Goal: Task Accomplishment & Management: Manage account settings

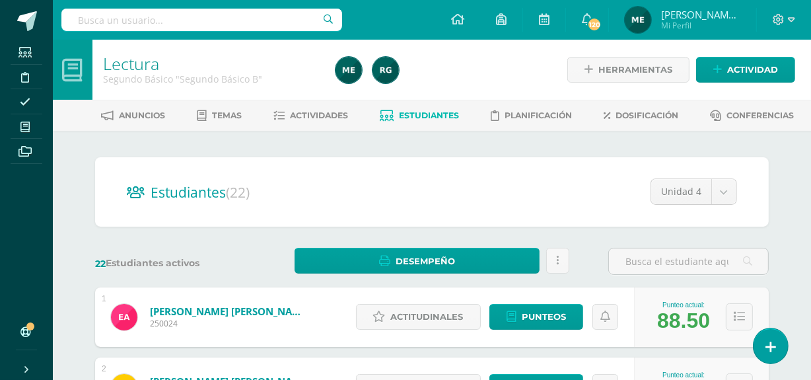
click at [707, 22] on span "Mi Perfil" at bounding box center [700, 25] width 79 height 11
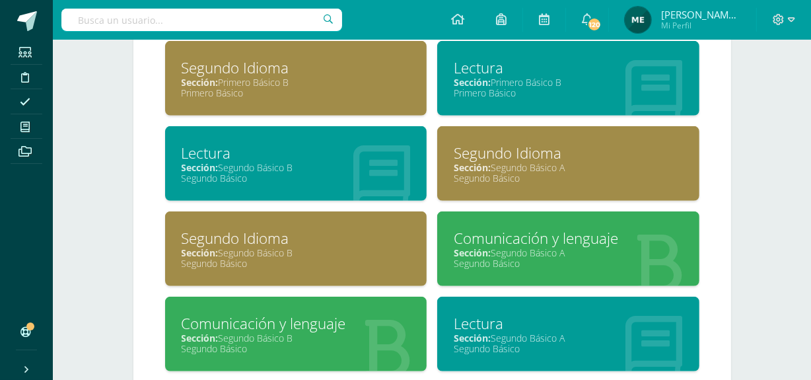
scroll to position [792, 0]
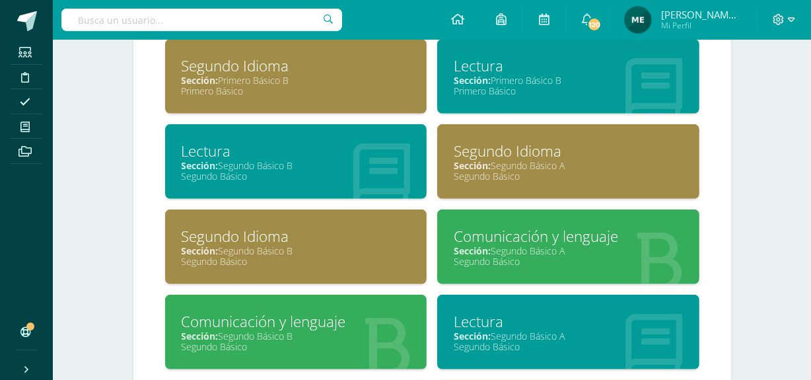
click at [559, 251] on div "Sección: Segundo Básico A" at bounding box center [568, 250] width 229 height 13
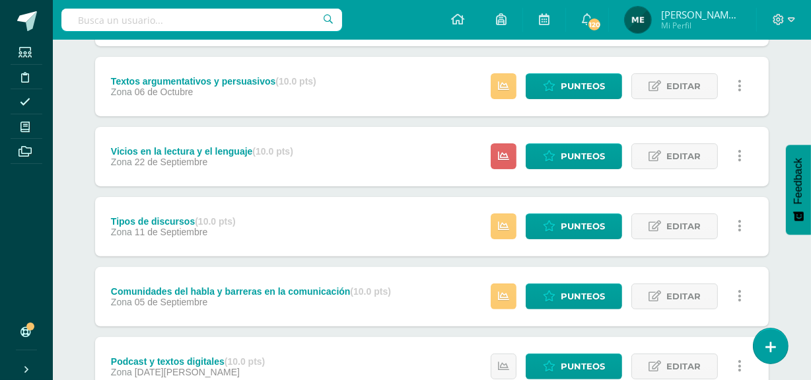
scroll to position [307, 0]
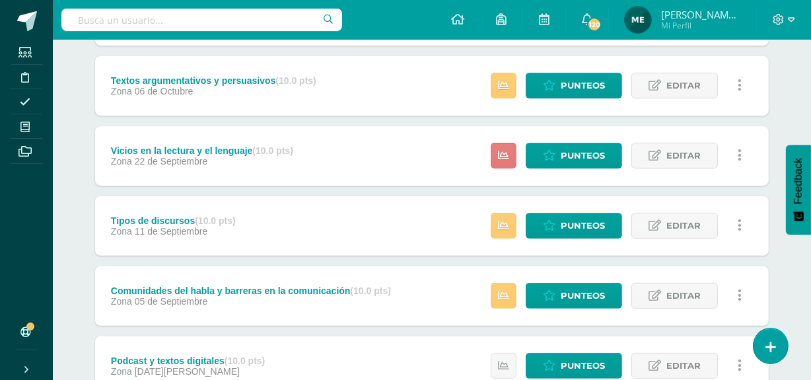
click at [510, 151] on link at bounding box center [504, 156] width 26 height 26
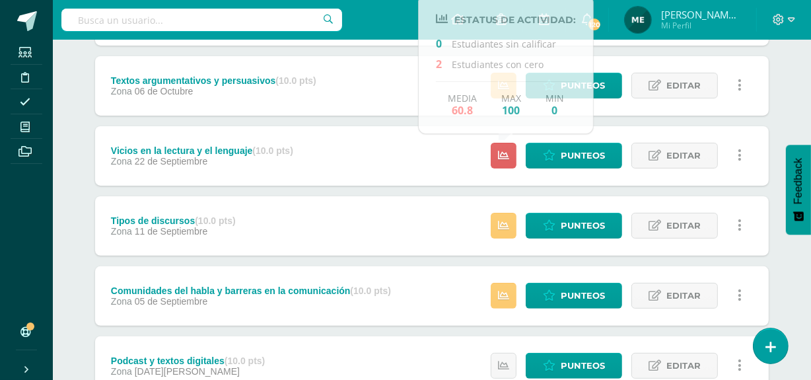
click at [631, 119] on div "Actitudinal (10.0 pts) Zona 10 de Octubre Estatus de Actividad: 0 Estudiantes s…" at bounding box center [431, 190] width 673 height 549
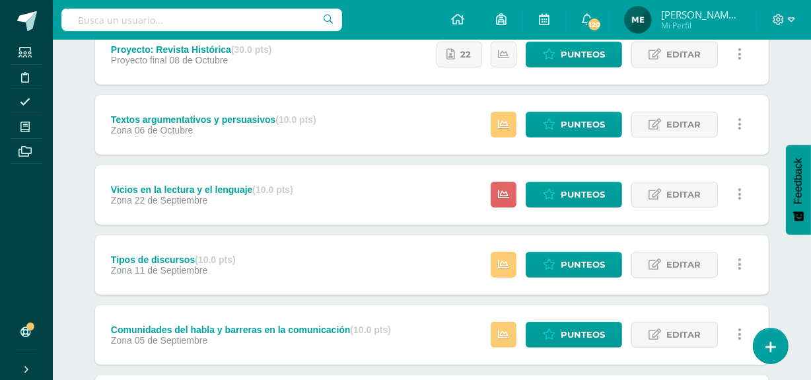
scroll to position [0, 0]
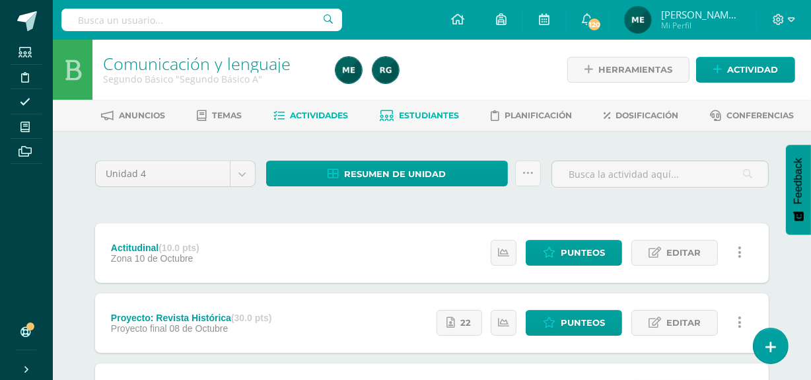
click at [442, 120] on link "Estudiantes" at bounding box center [419, 115] width 79 height 21
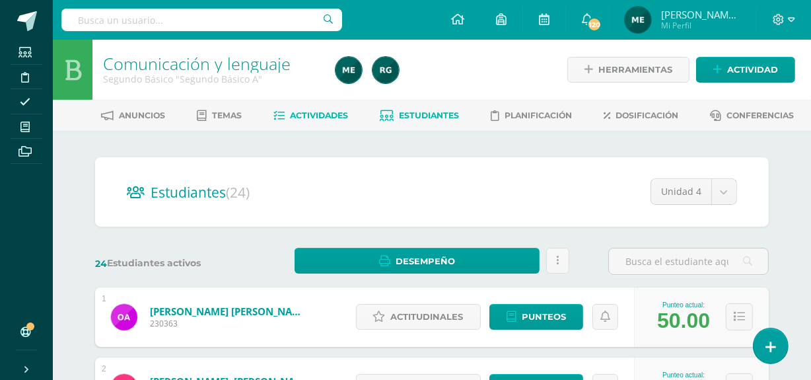
click at [323, 112] on span "Actividades" at bounding box center [320, 115] width 58 height 10
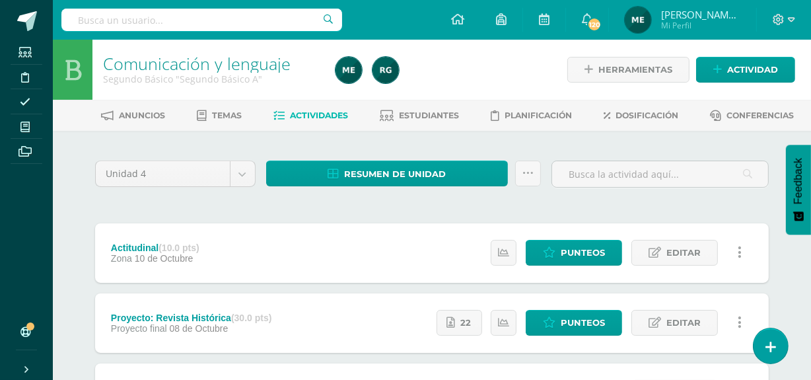
click at [322, 121] on link "Actividades" at bounding box center [311, 115] width 75 height 21
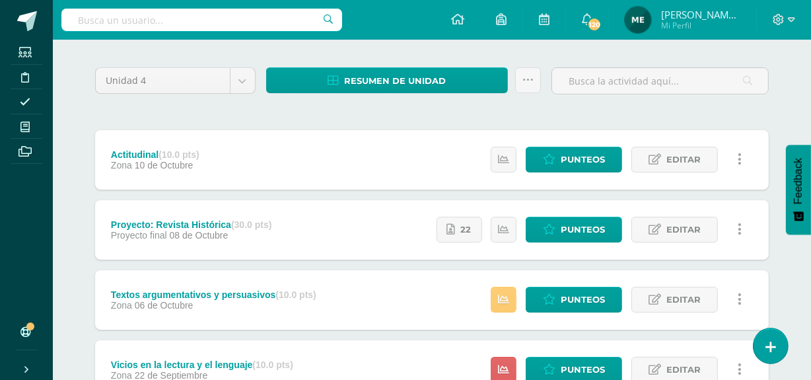
scroll to position [96, 0]
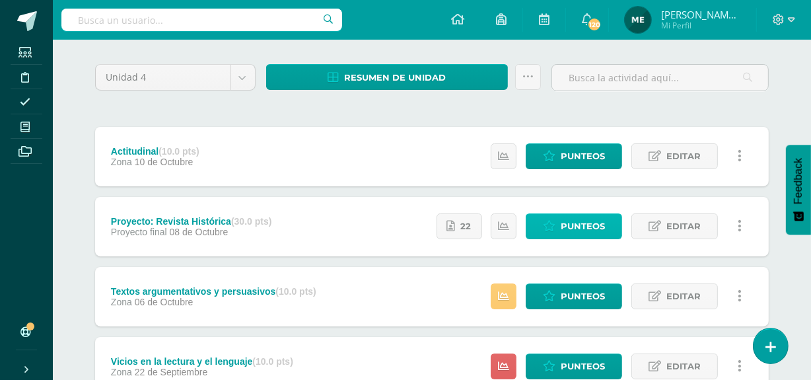
click at [573, 230] on span "Punteos" at bounding box center [583, 226] width 44 height 24
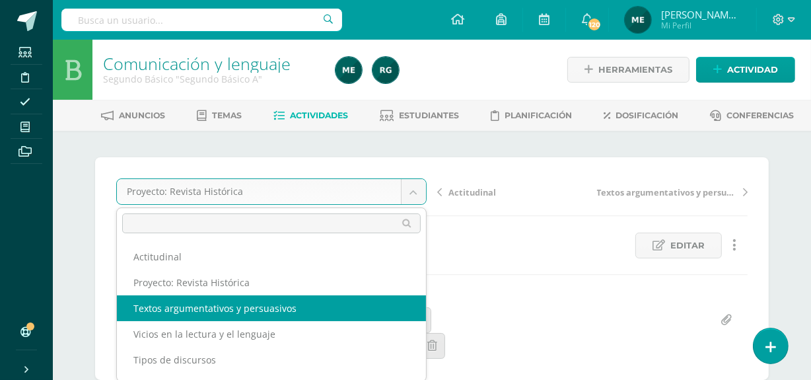
select select "/dashboard/teacher/grade-activity/110324/"
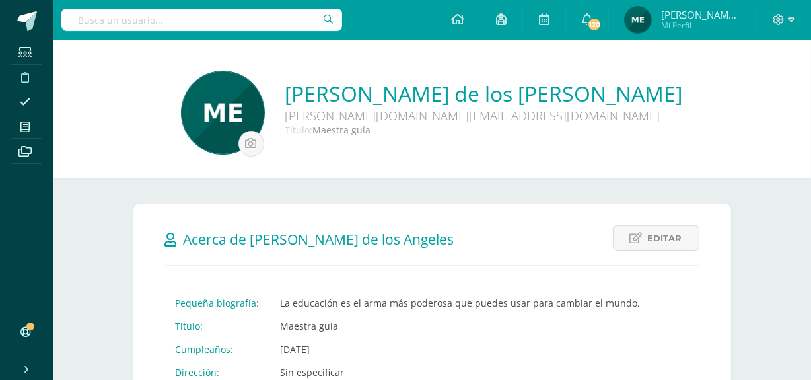
click at [26, 69] on span at bounding box center [26, 76] width 30 height 18
click at [21, 79] on icon at bounding box center [25, 77] width 8 height 11
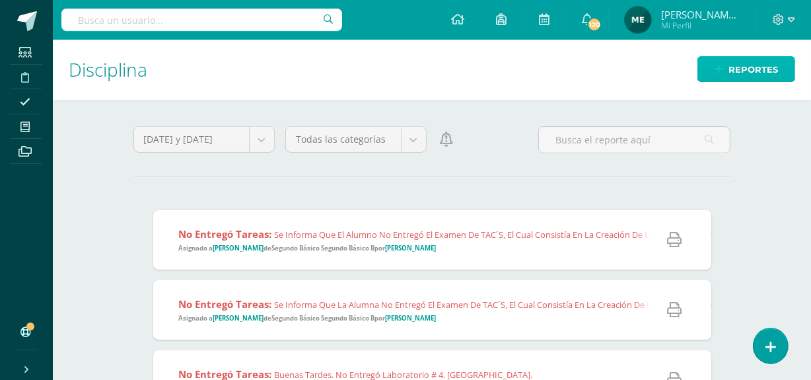
click at [744, 65] on span "Reportes" at bounding box center [753, 69] width 50 height 24
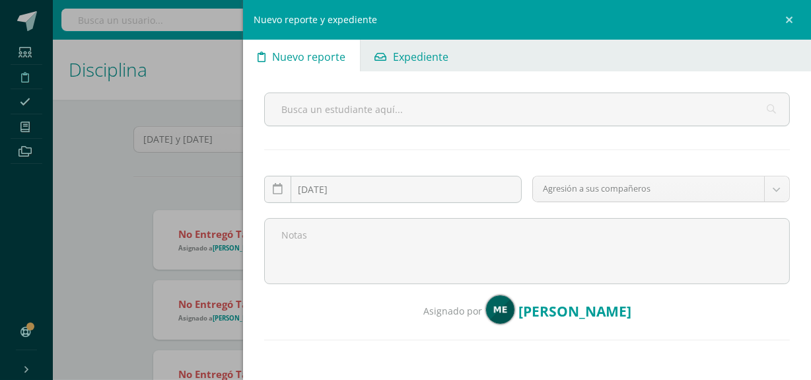
click at [415, 57] on span "Expediente" at bounding box center [420, 57] width 55 height 32
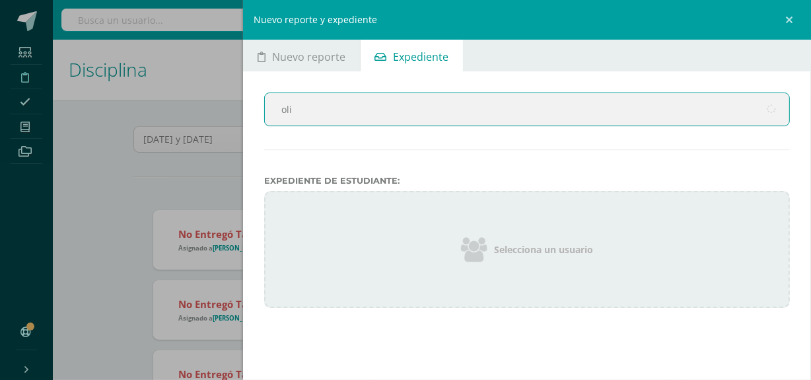
type input "oliv"
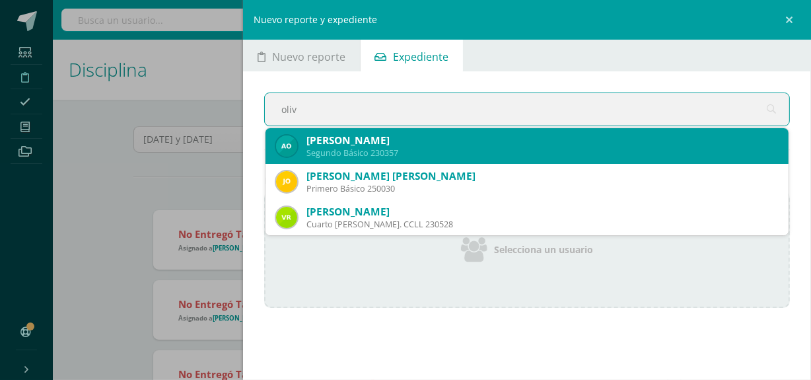
click at [419, 141] on div "Andrea Renée Oliva Reyes" at bounding box center [541, 140] width 471 height 14
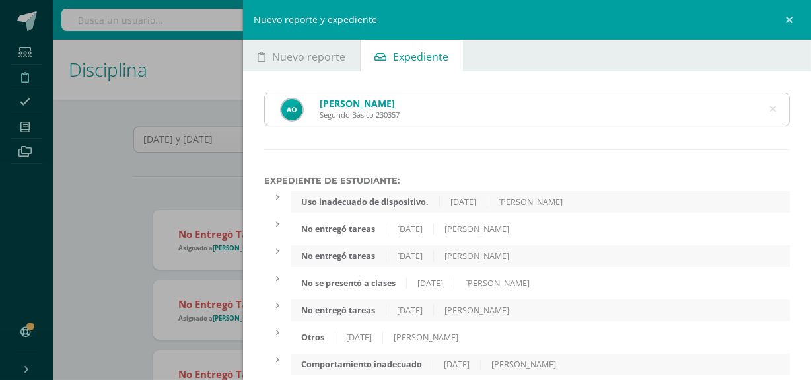
click at [563, 206] on div "[PERSON_NAME]" at bounding box center [530, 201] width 86 height 11
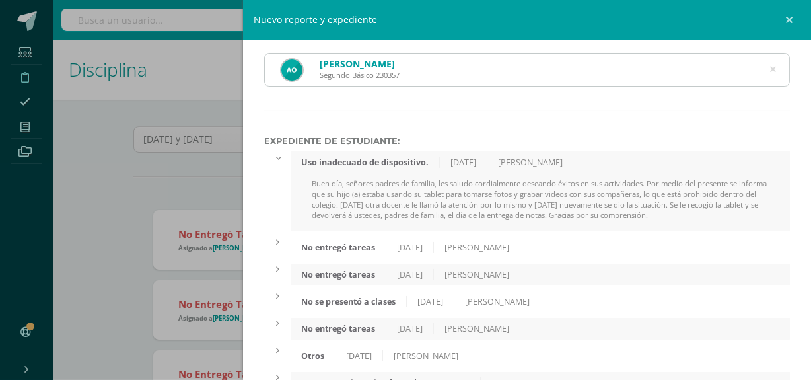
scroll to position [40, 0]
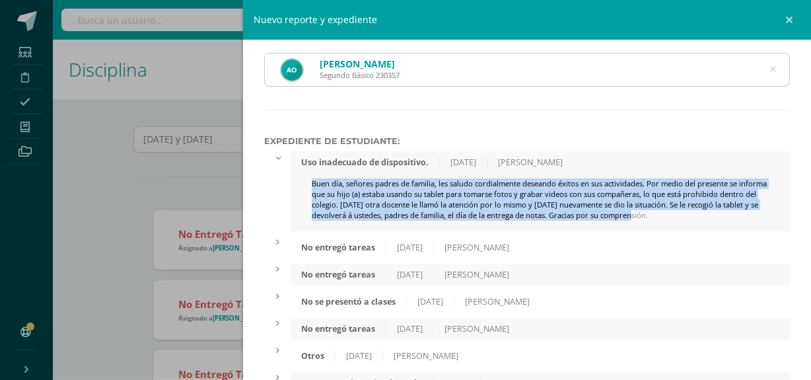
drag, startPoint x: 298, startPoint y: 178, endPoint x: 727, endPoint y: 211, distance: 429.7
click at [727, 211] on div "Buen día, señores padres de familia, les saludo cordialmente deseando éxitos en…" at bounding box center [540, 204] width 499 height 53
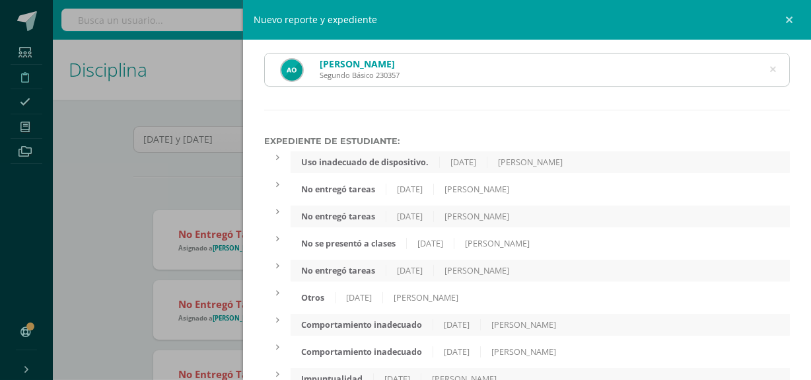
click at [603, 162] on div "Uso inadecuado de dispositivo. 8/10/2025 María Escobar" at bounding box center [540, 162] width 499 height 22
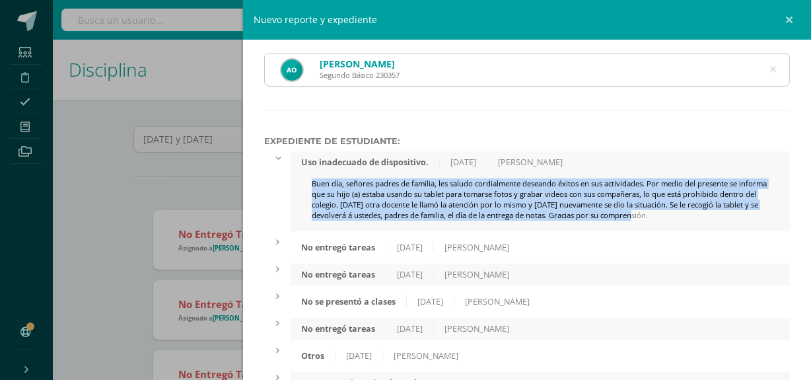
copy div "Buen día, señores padres de familia, les saludo cordialmente deseando éxitos en…"
drag, startPoint x: 301, startPoint y: 177, endPoint x: 813, endPoint y: 223, distance: 513.7
click at [811, 223] on html "Estudiantes Disciplina Asistencia Mis cursos Archivos Soporte Ayuda Reportar un…" at bounding box center [405, 190] width 811 height 380
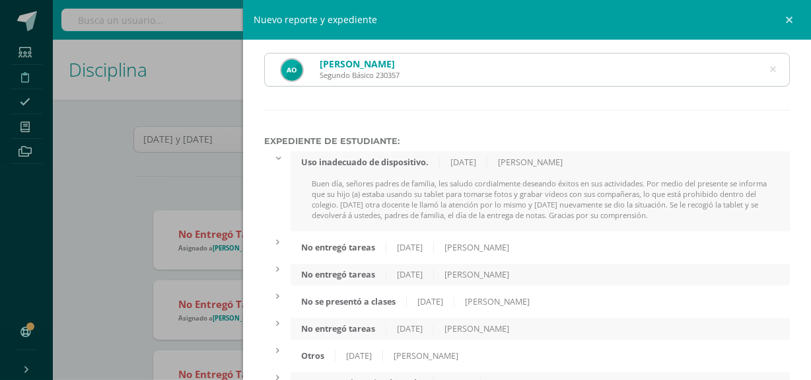
scroll to position [0, 0]
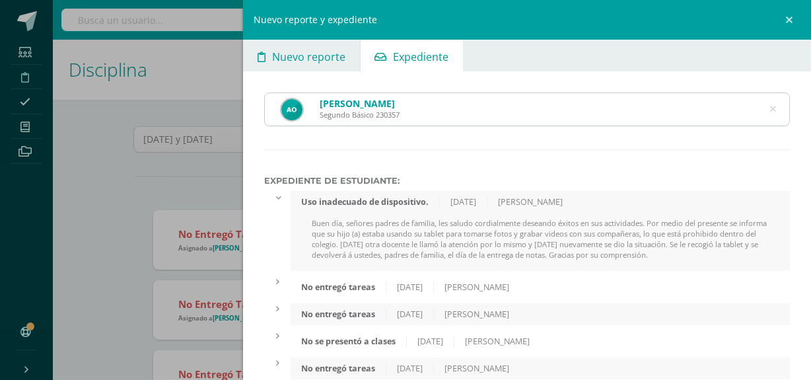
click at [318, 59] on span "Nuevo reporte" at bounding box center [308, 57] width 73 height 32
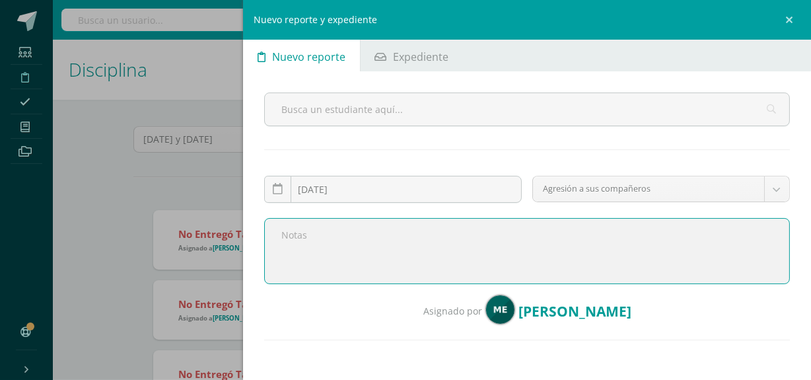
click at [506, 238] on textarea at bounding box center [527, 251] width 526 height 66
paste textarea "Buen día, señores padres de familia, les saludo cordialmente deseando éxitos en…"
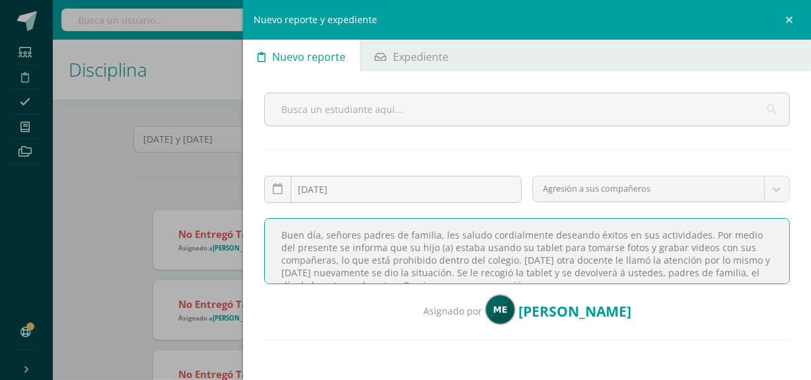
scroll to position [8, 0]
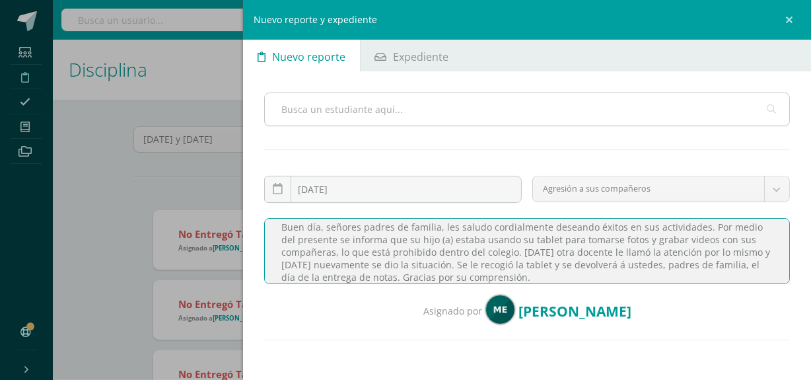
type textarea "Buen día, señores padres de familia, les saludo cordialmente deseando éxitos en…"
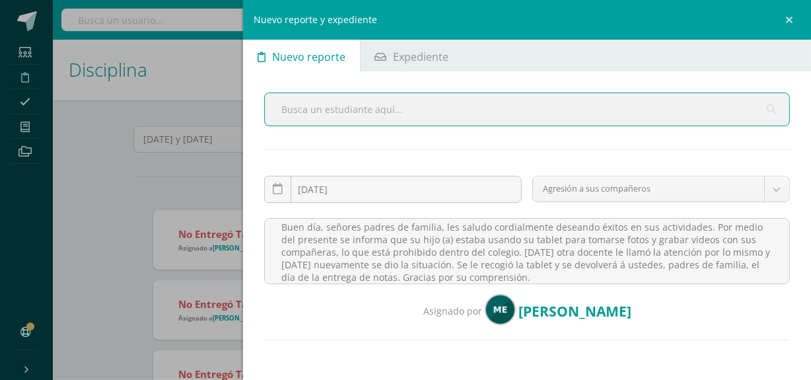
click at [387, 114] on input "text" at bounding box center [527, 109] width 524 height 32
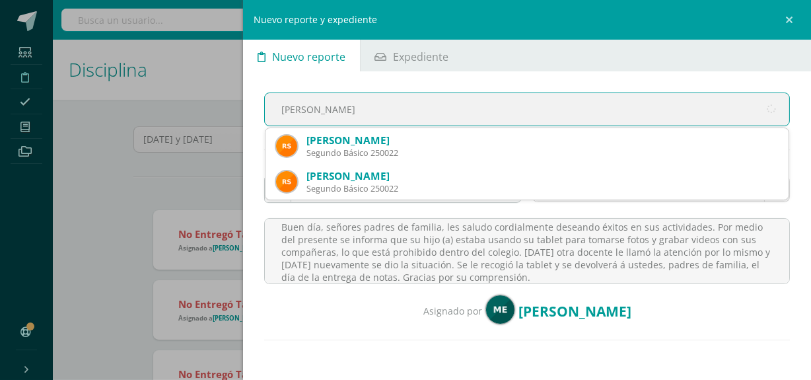
type input "rayle"
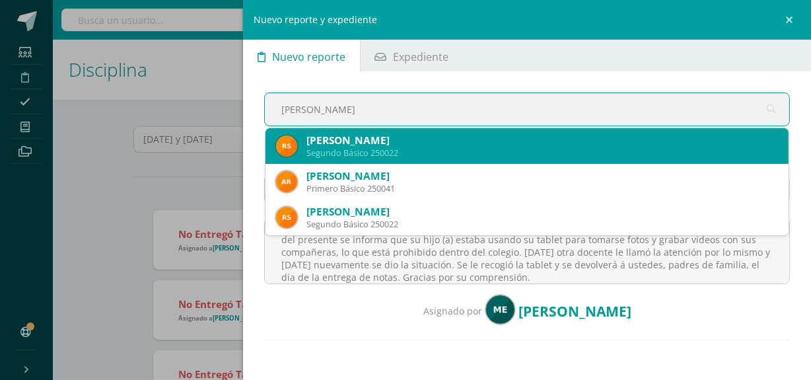
click at [409, 147] on div "Segundo Básico 250022" at bounding box center [541, 152] width 471 height 11
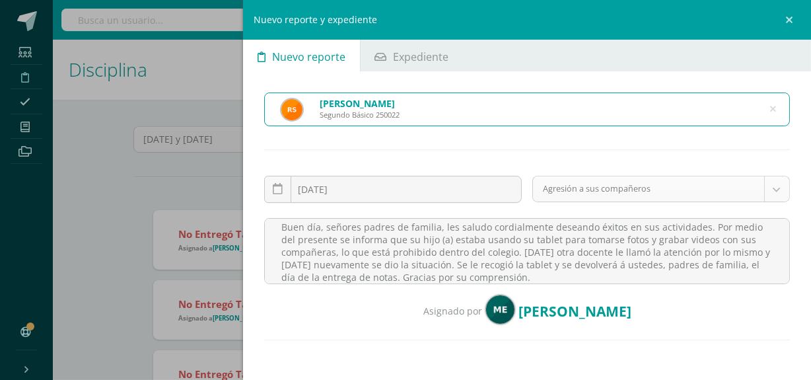
click at [598, 187] on body "Estudiantes Disciplina Asistencia Mis cursos Archivos Soporte Ayuda Reportar un…" at bounding box center [405, 190] width 811 height 380
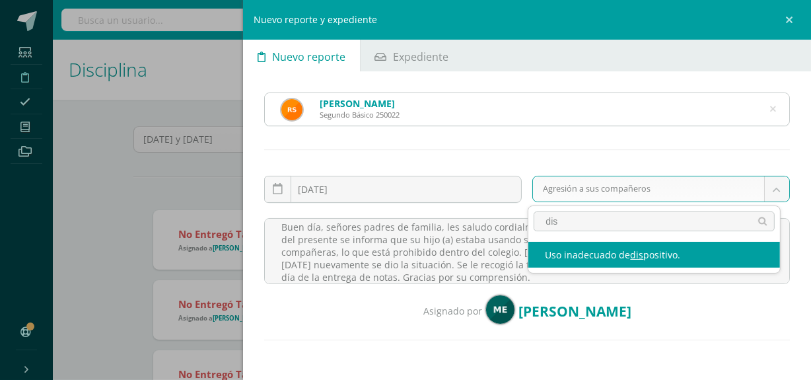
type input "dis"
select select "27"
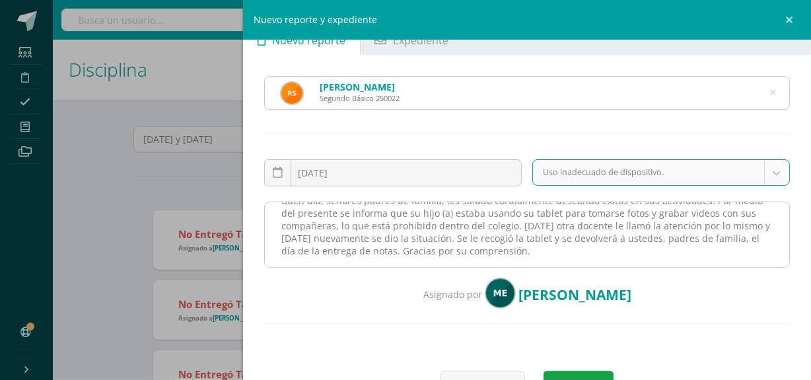
scroll to position [20, 0]
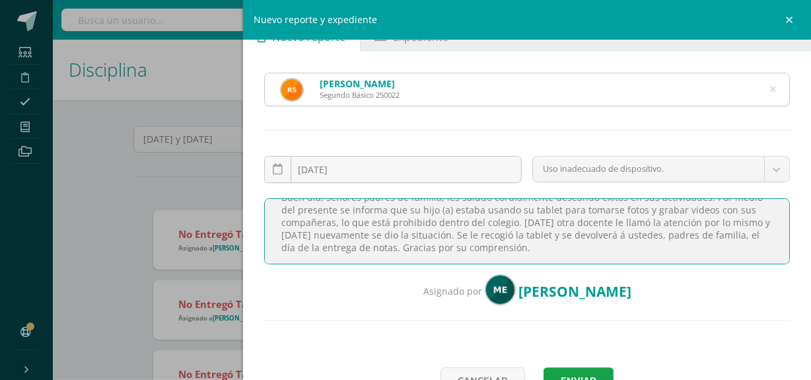
click at [556, 224] on textarea "Buen día, señores padres de familia, les saludo cordialmente deseando éxitos en…" at bounding box center [527, 231] width 526 height 66
click at [339, 233] on textarea "Buen día, señores padres de familia, les saludo cordialmente deseando éxitos en…" at bounding box center [527, 231] width 526 height 66
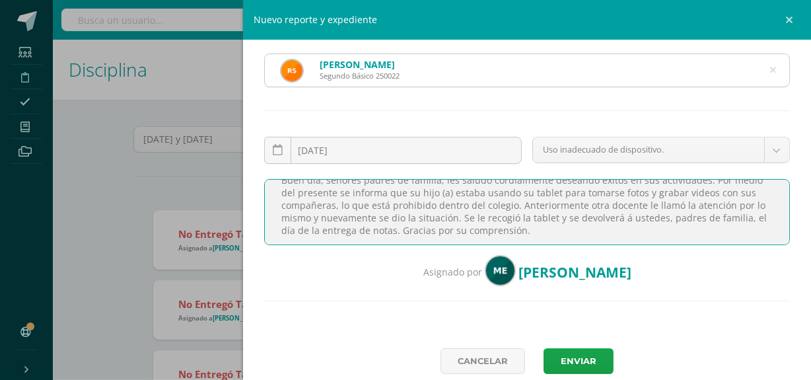
scroll to position [18, 0]
click at [673, 205] on textarea "Buen día, señores padres de familia, les saludo cordialmente deseando éxitos en…" at bounding box center [527, 212] width 526 height 66
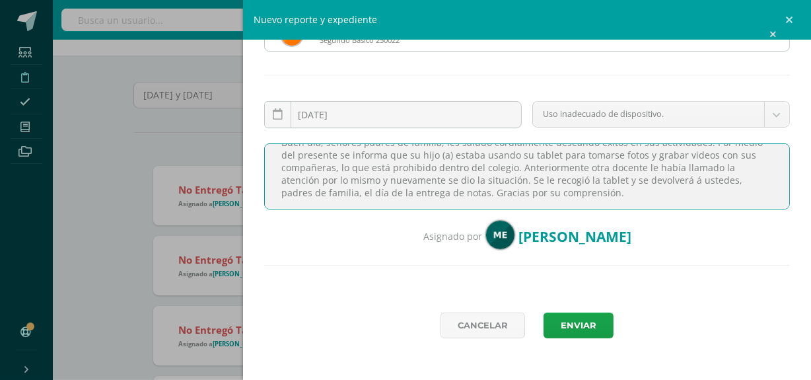
scroll to position [45, 0]
type textarea "Buen día, señores padres de familia, les saludo cordialmente deseando éxitos en…"
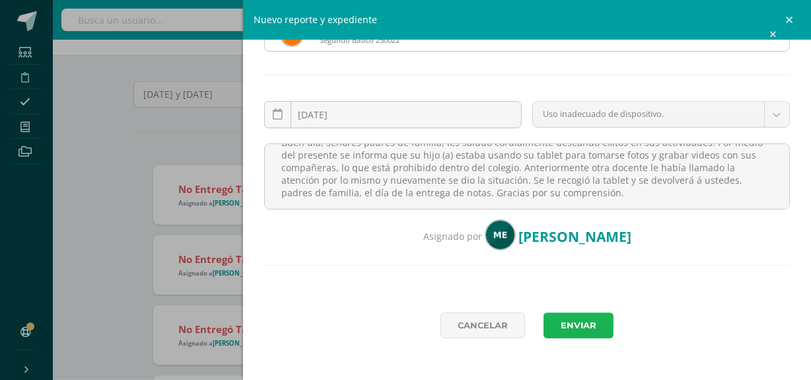
click at [583, 324] on button "Enviar" at bounding box center [578, 325] width 70 height 26
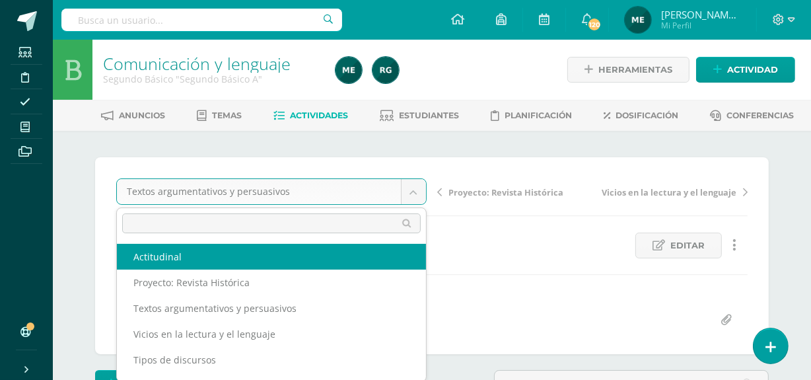
select select "/dashboard/teacher/grade-activity/110471/"
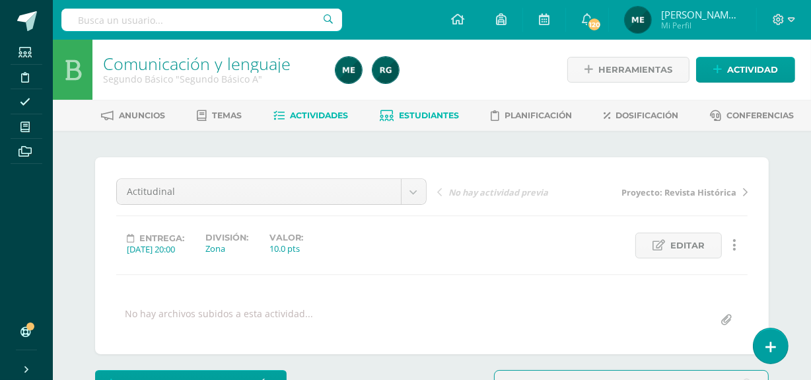
click at [432, 119] on span "Estudiantes" at bounding box center [429, 115] width 60 height 10
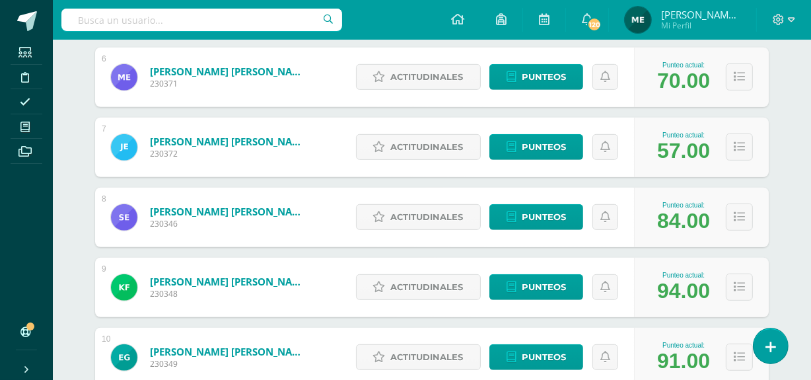
scroll to position [590, 0]
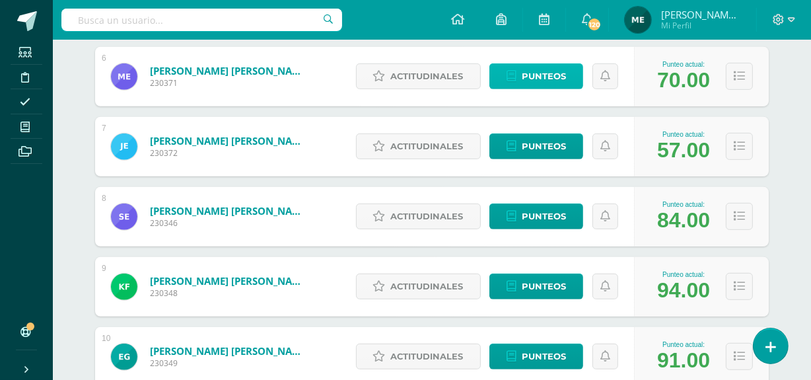
click at [560, 75] on span "Punteos" at bounding box center [544, 76] width 44 height 24
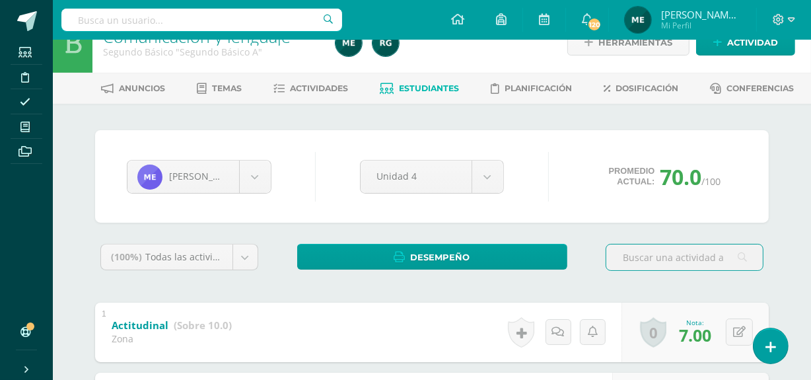
scroll to position [24, 0]
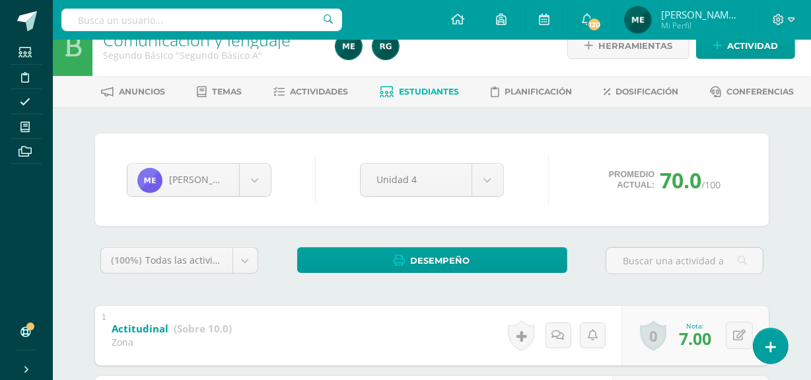
click at [432, 90] on span "Estudiantes" at bounding box center [429, 91] width 60 height 10
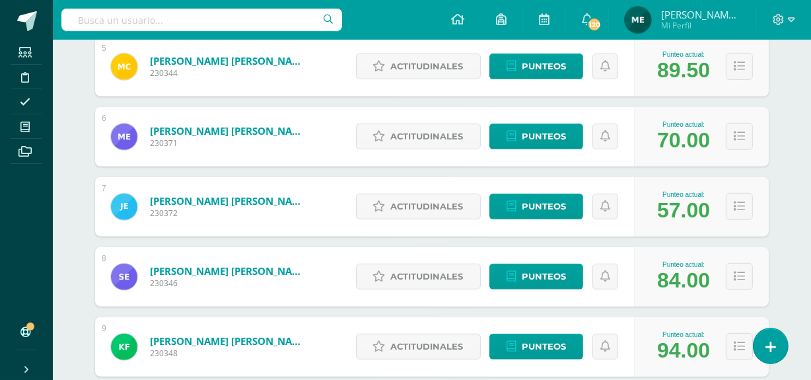
scroll to position [527, 0]
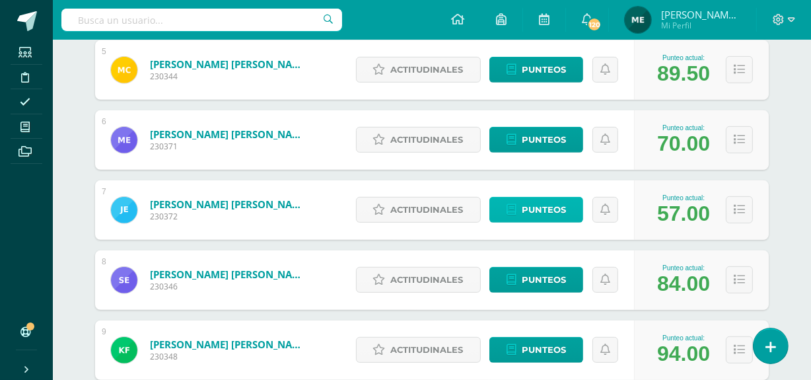
click at [554, 212] on span "Punteos" at bounding box center [544, 209] width 44 height 24
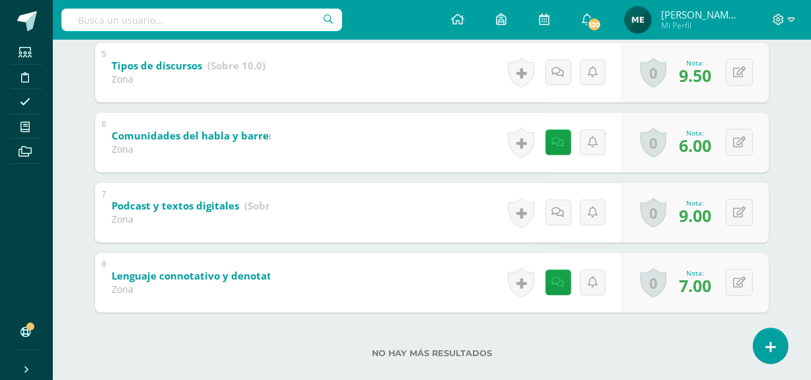
scroll to position [586, 0]
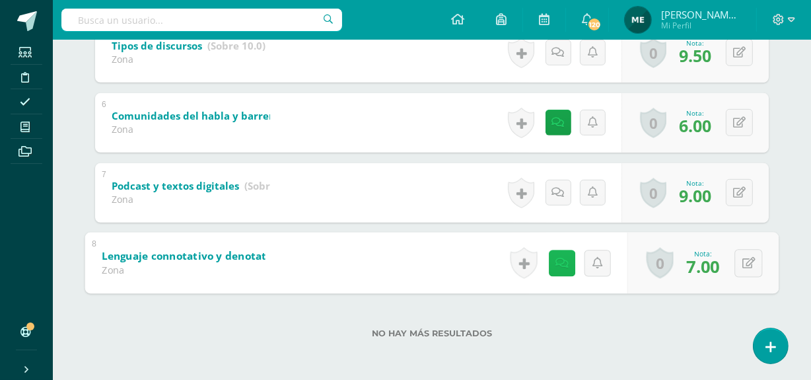
click at [559, 267] on link at bounding box center [562, 263] width 26 height 26
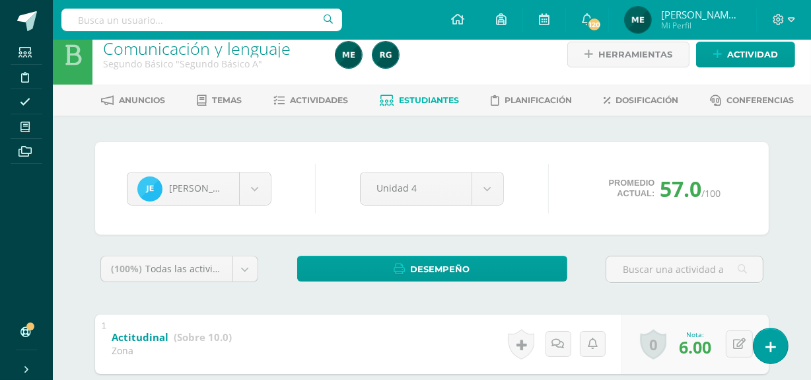
scroll to position [15, 0]
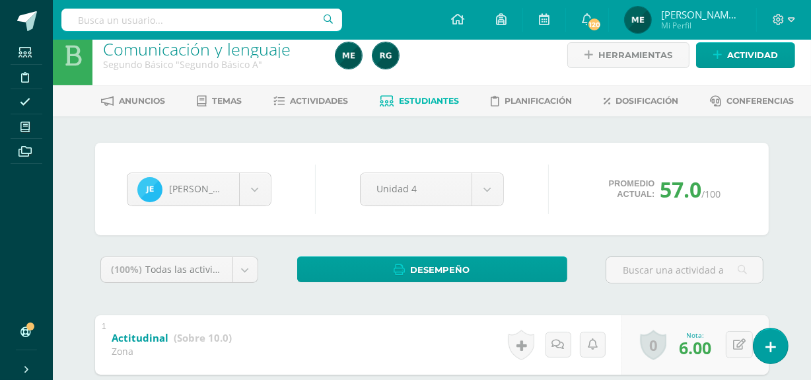
click at [440, 98] on span "Estudiantes" at bounding box center [429, 101] width 60 height 10
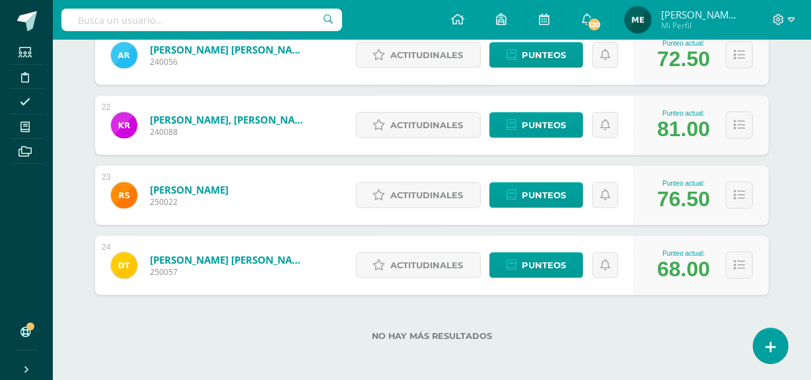
scroll to position [1662, 0]
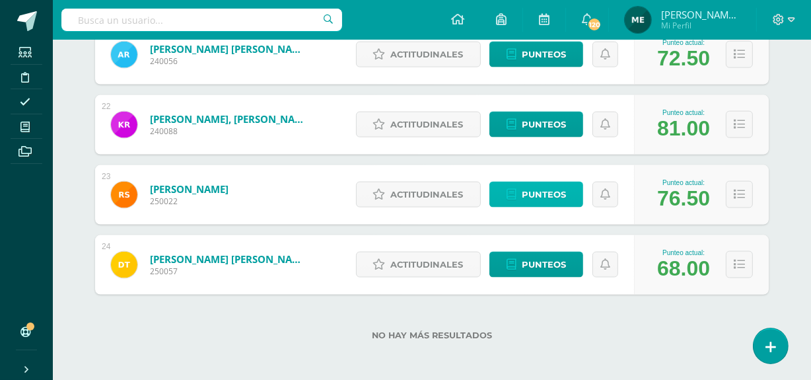
click at [559, 192] on span "Punteos" at bounding box center [544, 194] width 44 height 24
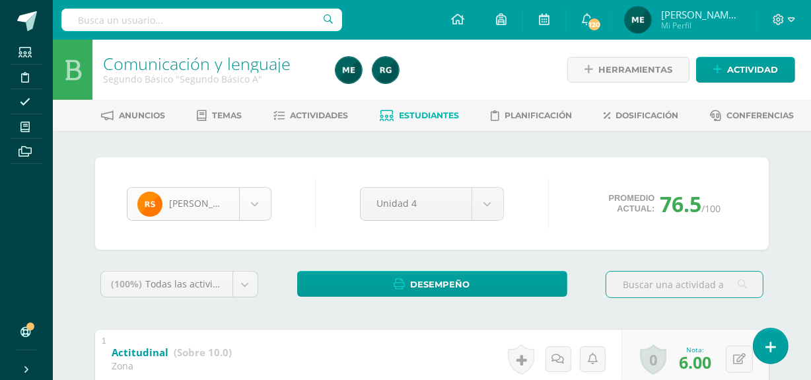
scroll to position [910, 0]
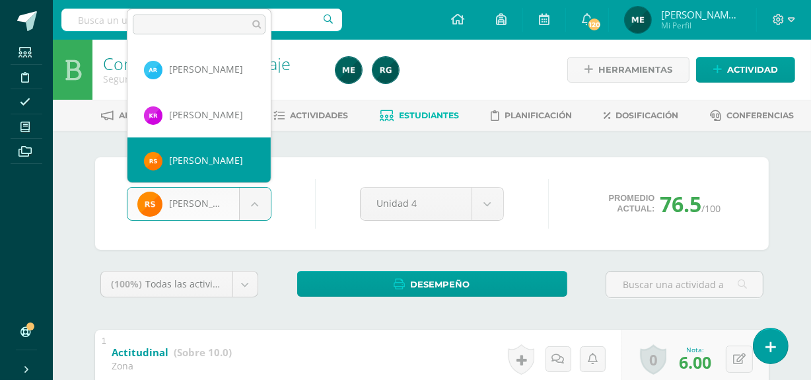
scroll to position [961, 0]
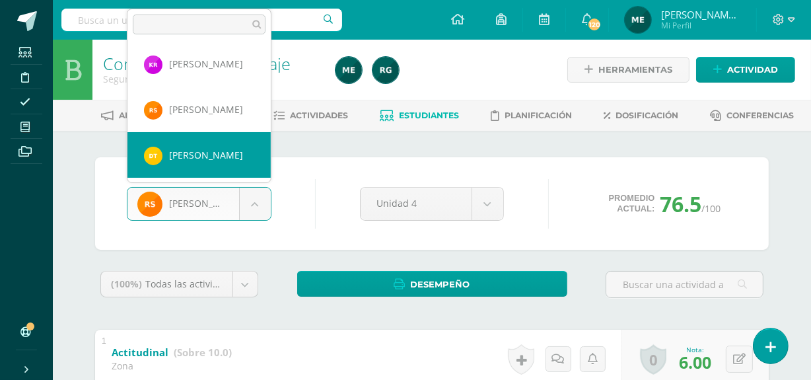
select select "1270"
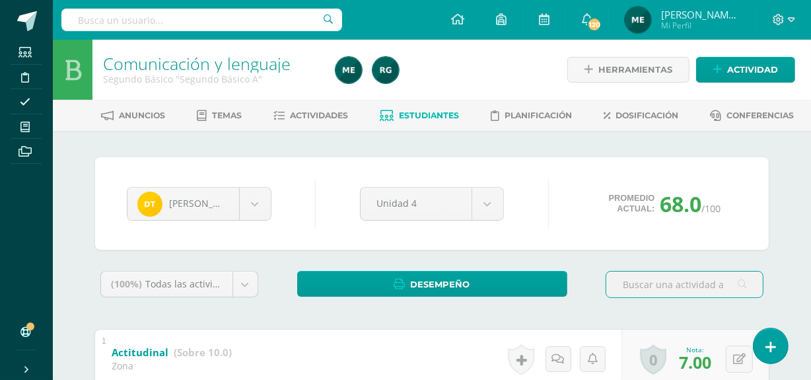
click at [720, 21] on span "Mi Perfil" at bounding box center [700, 25] width 79 height 11
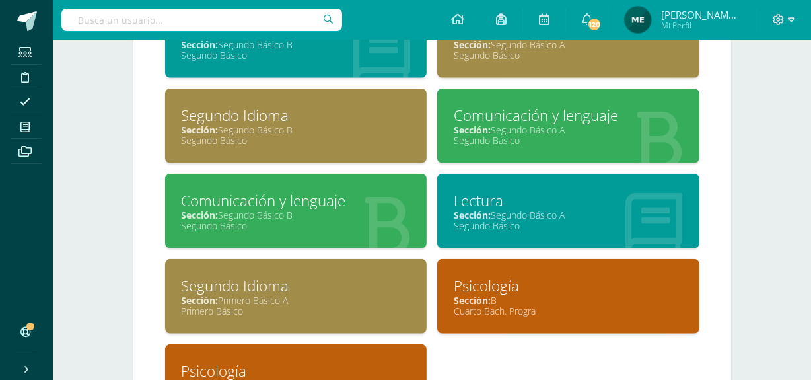
scroll to position [916, 0]
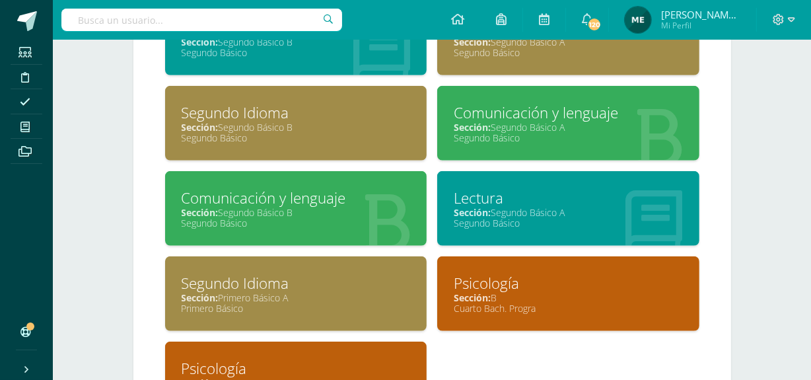
click at [549, 202] on div "Lectura" at bounding box center [568, 198] width 229 height 20
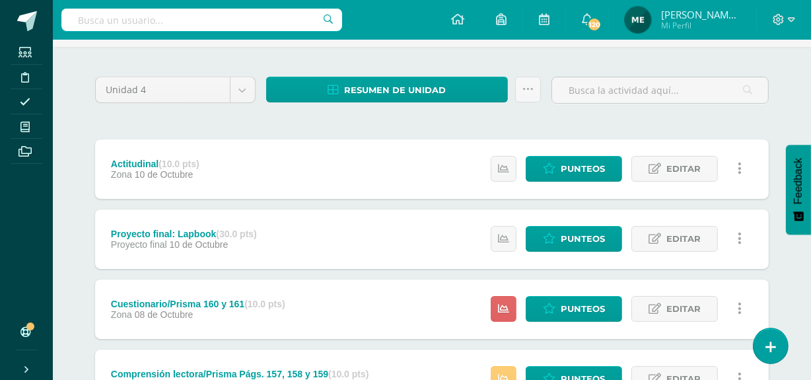
scroll to position [83, 0]
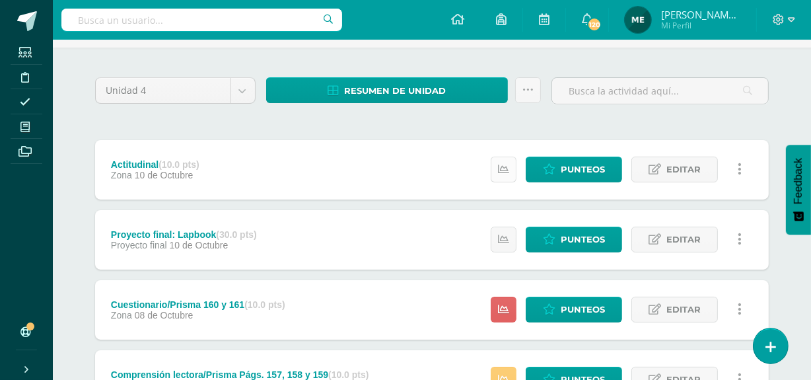
click at [507, 170] on icon at bounding box center [503, 169] width 11 height 11
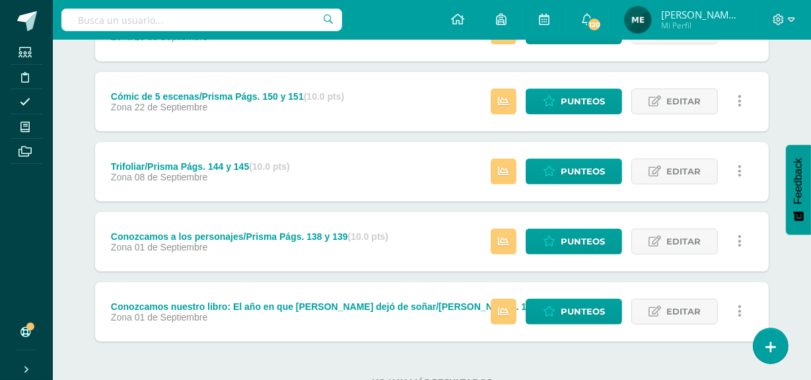
scroll to position [480, 0]
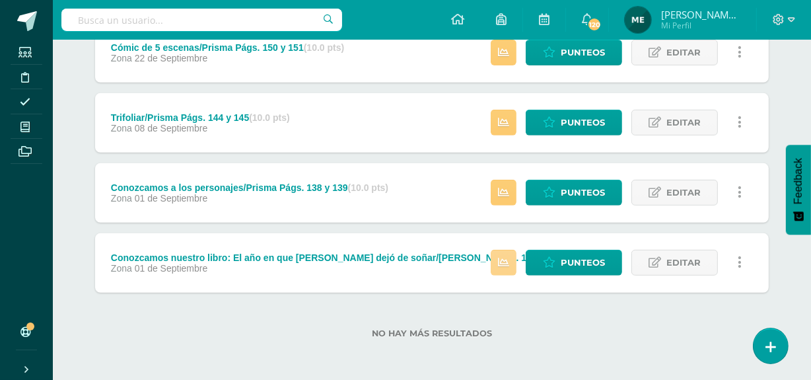
click at [505, 259] on icon at bounding box center [503, 262] width 11 height 11
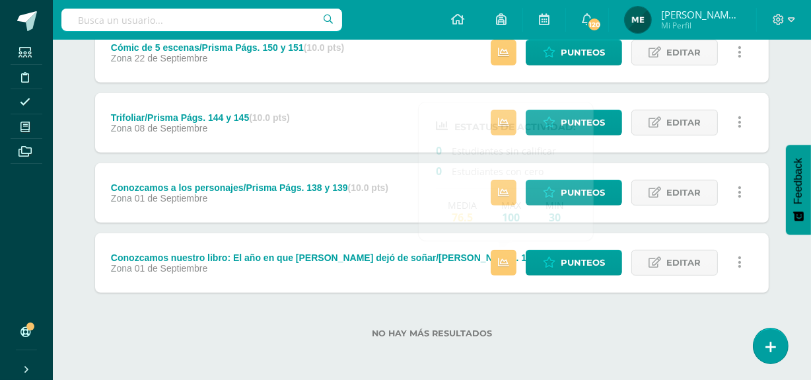
click at [610, 159] on div "Actitudinal (10.0 pts) Zona 10 de Octubre Punteos Editar Historial de actividad…" at bounding box center [431, 17] width 673 height 549
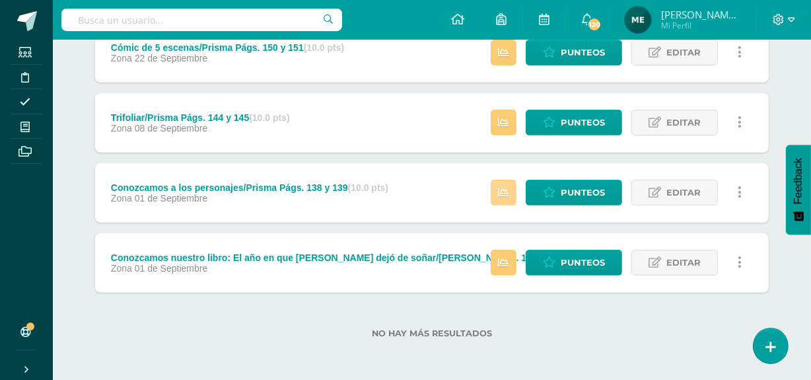
click at [510, 190] on link at bounding box center [504, 193] width 26 height 26
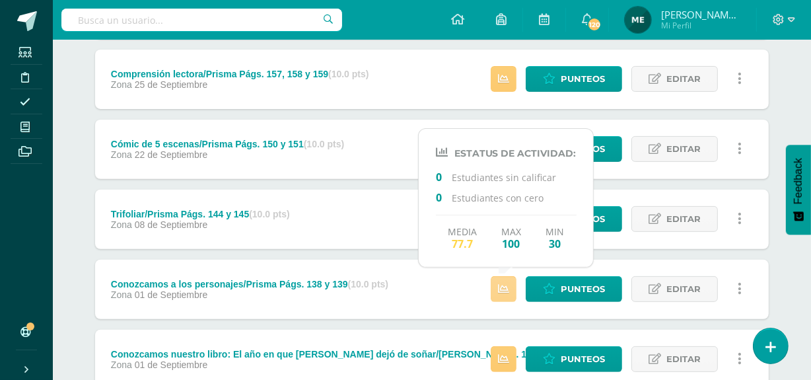
scroll to position [383, 0]
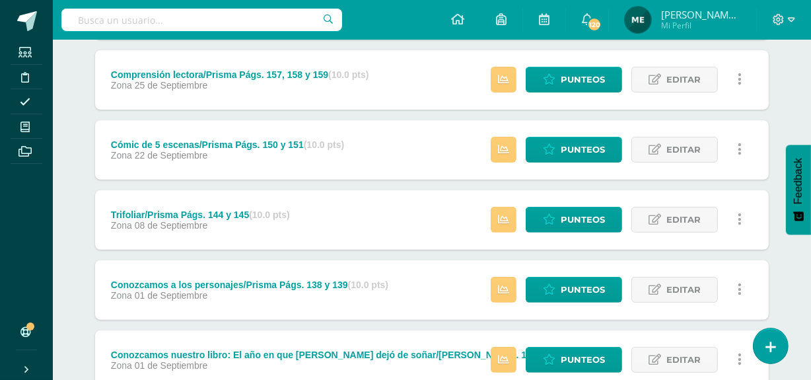
click at [623, 251] on div "Actitudinal (10.0 pts) Zona 10 de Octubre Punteos Editar Historial de actividad…" at bounding box center [431, 114] width 673 height 549
click at [506, 217] on icon at bounding box center [503, 219] width 11 height 11
click at [644, 180] on div "Actitudinal (10.0 pts) Zona 10 de Octubre Punteos Editar Historial de actividad…" at bounding box center [431, 114] width 673 height 549
click at [502, 149] on icon at bounding box center [503, 149] width 11 height 11
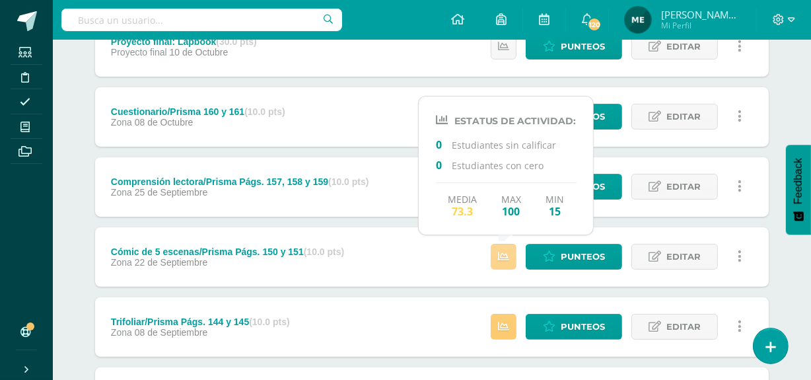
scroll to position [273, 0]
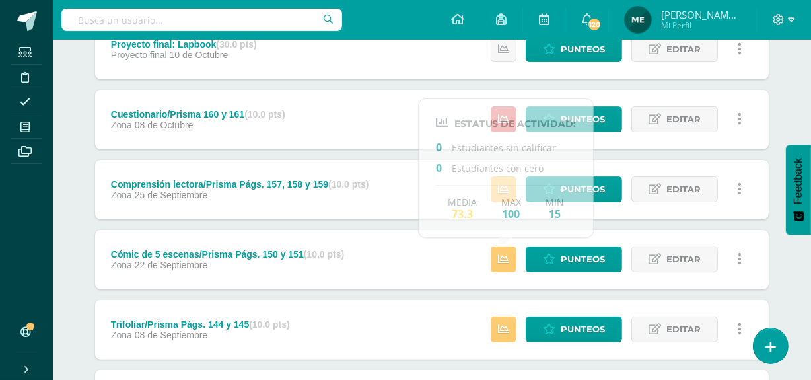
click at [613, 221] on div "Actitudinal (10.0 pts) Zona 10 de Octubre Punteos Editar Historial de actividad…" at bounding box center [431, 224] width 673 height 549
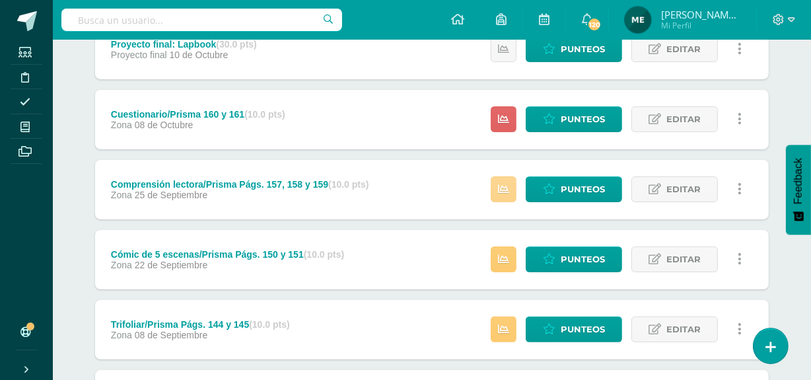
click at [502, 189] on icon at bounding box center [503, 189] width 11 height 11
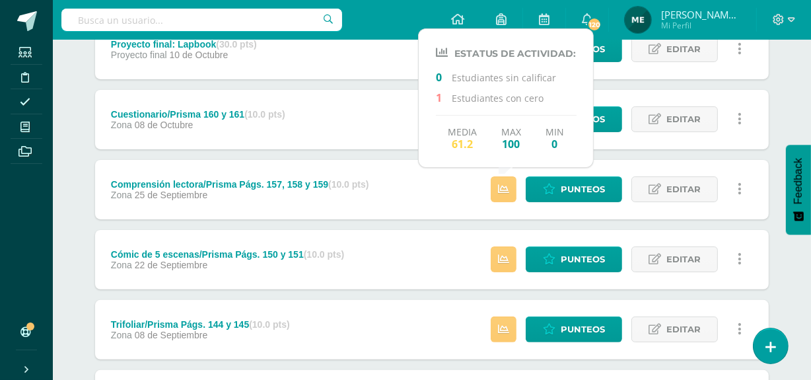
click at [635, 154] on div "Actitudinal (10.0 pts) Zona 10 de Octubre Punteos Editar Historial de actividad…" at bounding box center [431, 224] width 673 height 549
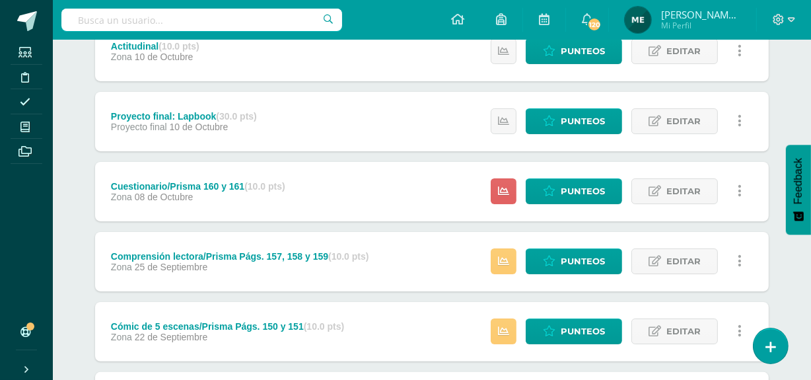
scroll to position [200, 0]
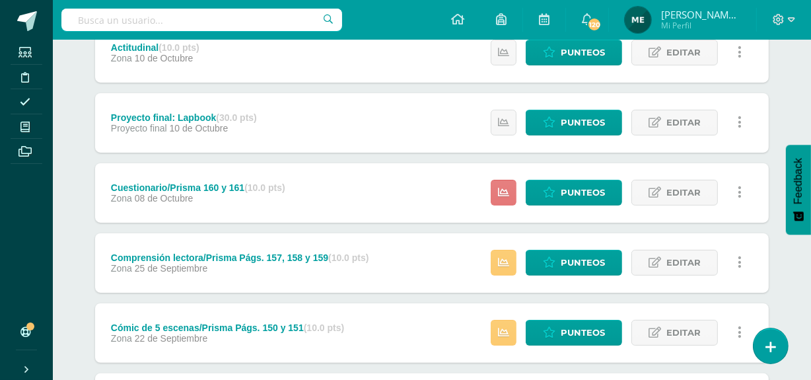
click at [507, 189] on icon at bounding box center [503, 192] width 11 height 11
click at [631, 156] on div "Actitudinal (10.0 pts) Zona 10 de Octubre Punteos Editar Historial de actividad…" at bounding box center [431, 297] width 673 height 549
click at [505, 120] on icon at bounding box center [503, 122] width 11 height 11
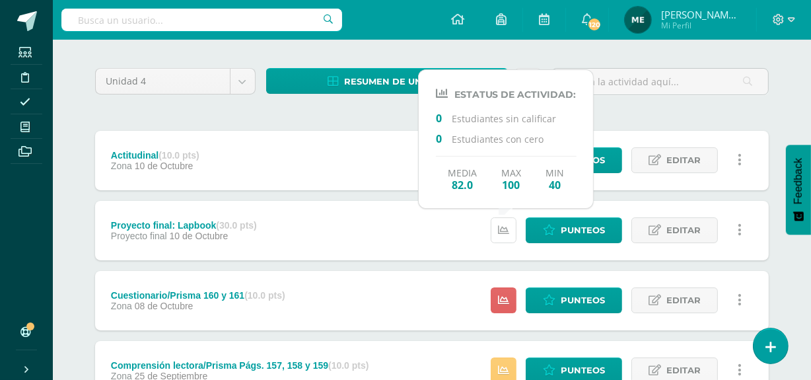
scroll to position [92, 0]
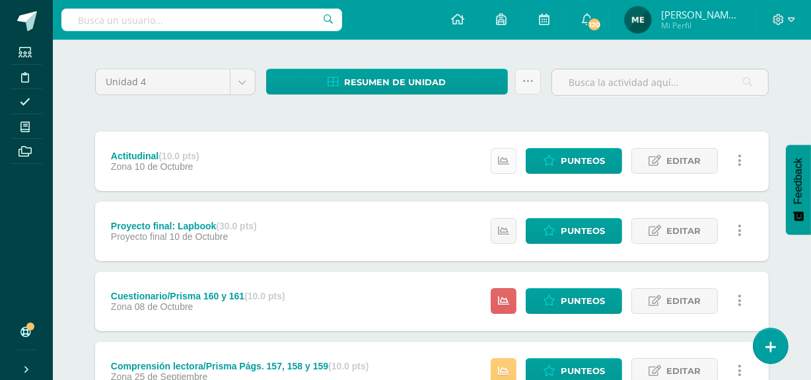
click at [508, 166] on link at bounding box center [504, 161] width 26 height 26
click at [650, 104] on div at bounding box center [660, 88] width 228 height 38
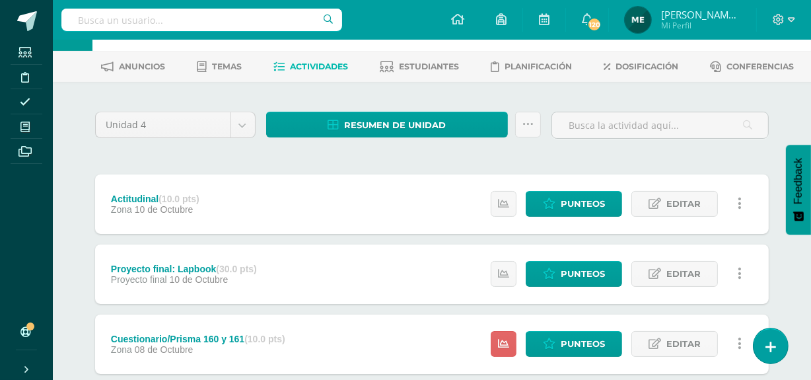
scroll to position [0, 0]
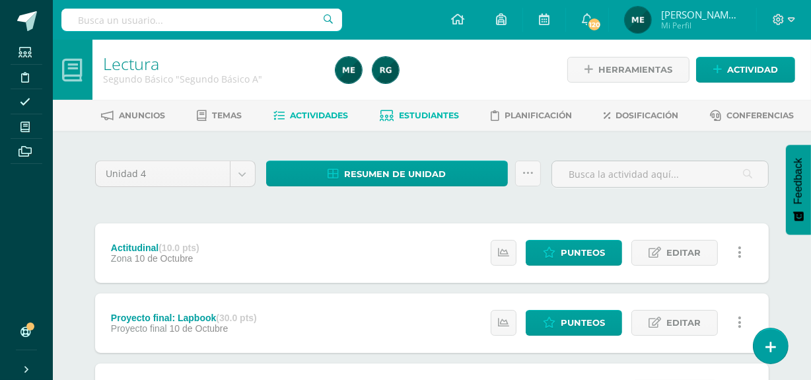
click at [438, 116] on span "Estudiantes" at bounding box center [429, 115] width 60 height 10
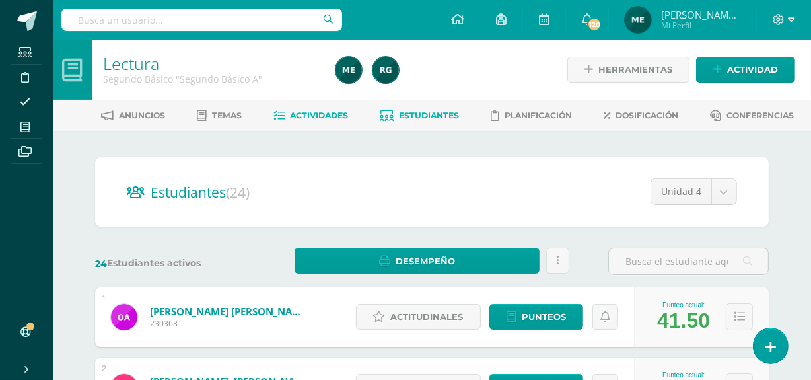
click at [320, 113] on span "Actividades" at bounding box center [320, 115] width 58 height 10
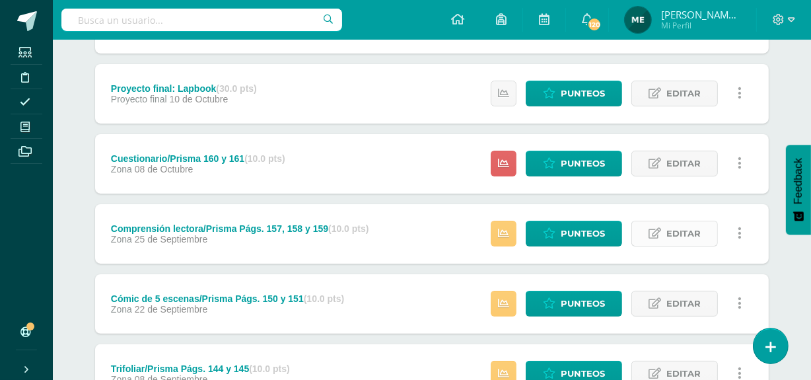
scroll to position [230, 0]
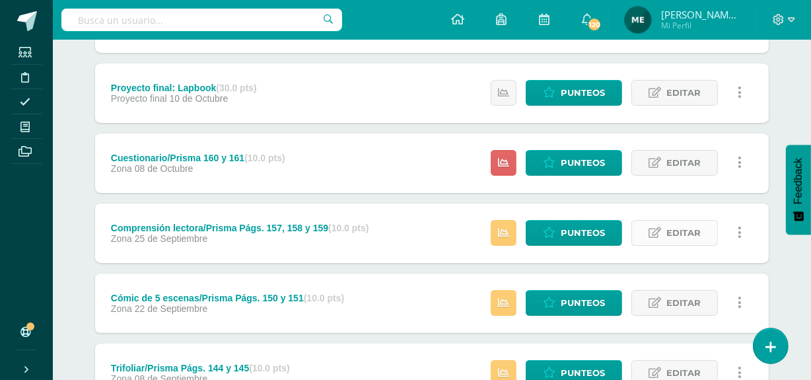
click at [703, 238] on link "Editar" at bounding box center [674, 233] width 86 height 26
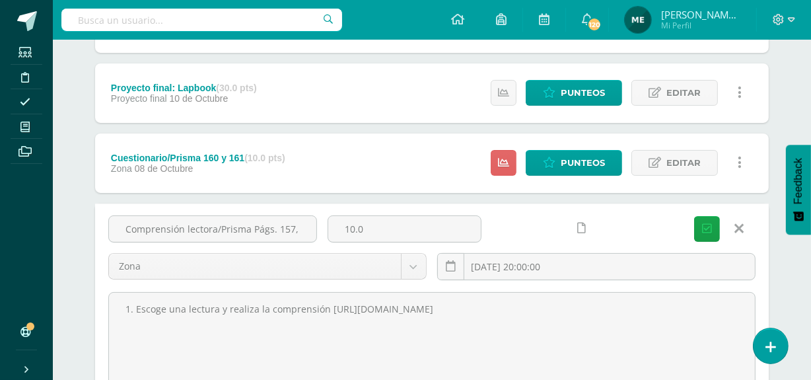
scroll to position [0, 38]
drag, startPoint x: 119, startPoint y: 232, endPoint x: 340, endPoint y: 248, distance: 221.8
click at [340, 248] on div "Comprensión lectora/Prisma Págs. 157, 158 y 159 10.0 Zona Zona Proyecto final 2…" at bounding box center [432, 252] width 658 height 75
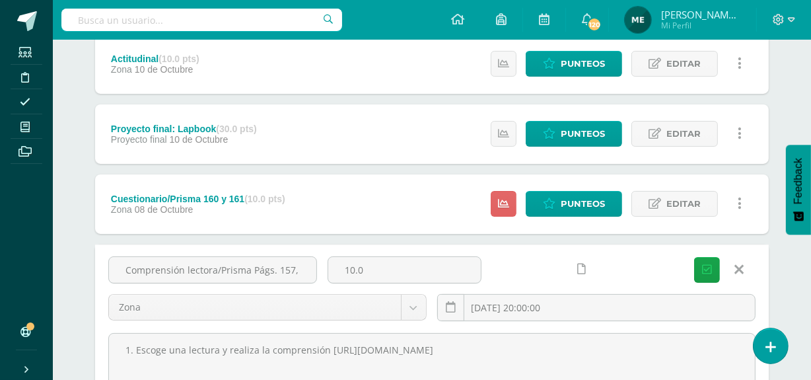
scroll to position [189, 0]
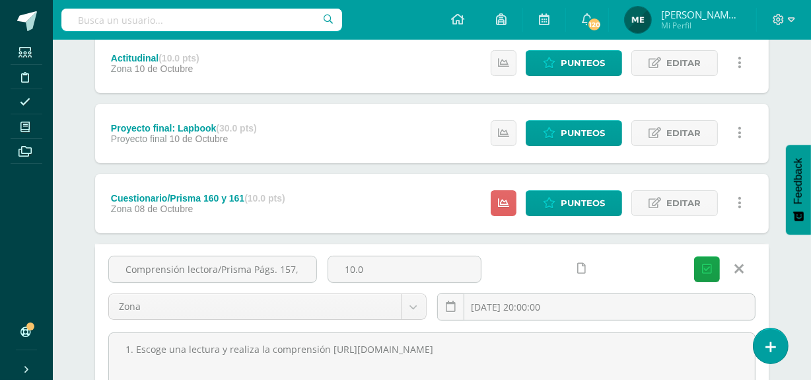
click at [745, 271] on link at bounding box center [739, 268] width 34 height 25
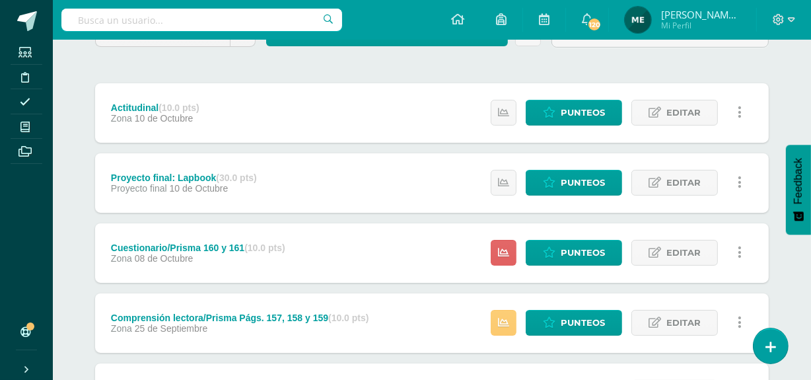
scroll to position [135, 0]
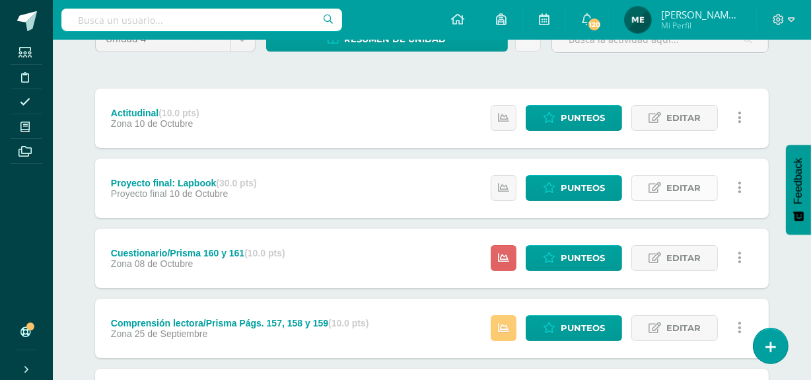
click at [677, 181] on span "Editar" at bounding box center [683, 188] width 34 height 24
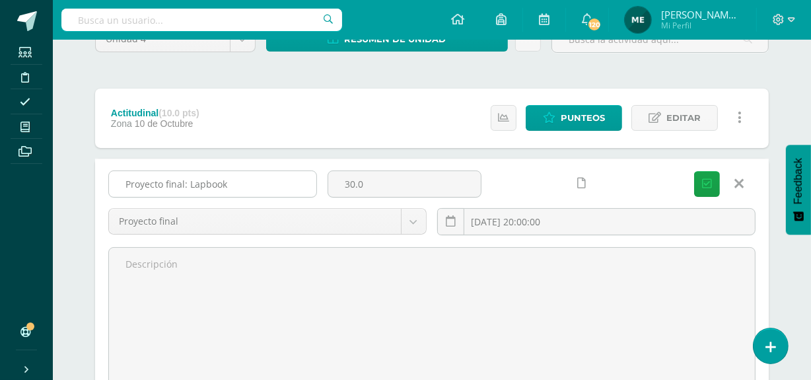
drag, startPoint x: 119, startPoint y: 179, endPoint x: 285, endPoint y: 186, distance: 165.9
click at [285, 186] on input "Proyecto final: Lapbook" at bounding box center [212, 184] width 207 height 26
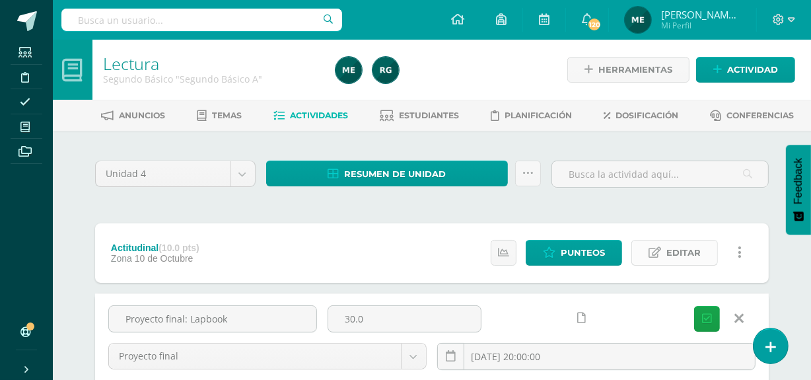
click at [681, 261] on span "Editar" at bounding box center [683, 252] width 34 height 24
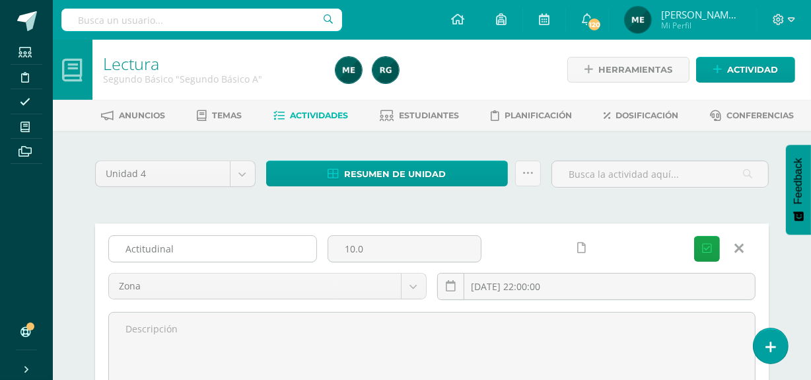
drag, startPoint x: 112, startPoint y: 252, endPoint x: 228, endPoint y: 252, distance: 115.5
click at [228, 252] on input "Actitudinal" at bounding box center [212, 249] width 207 height 26
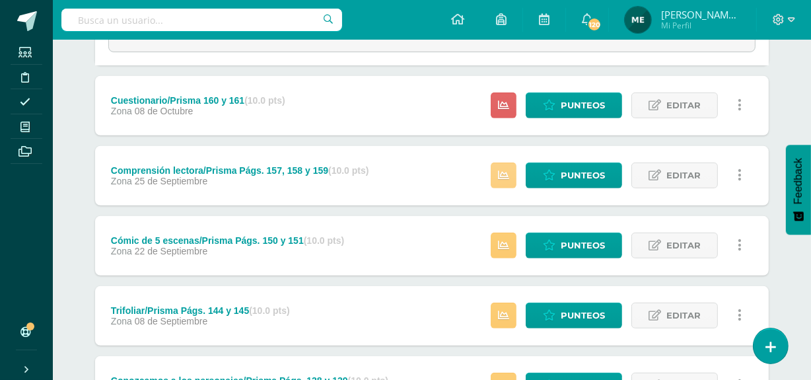
scroll to position [669, 0]
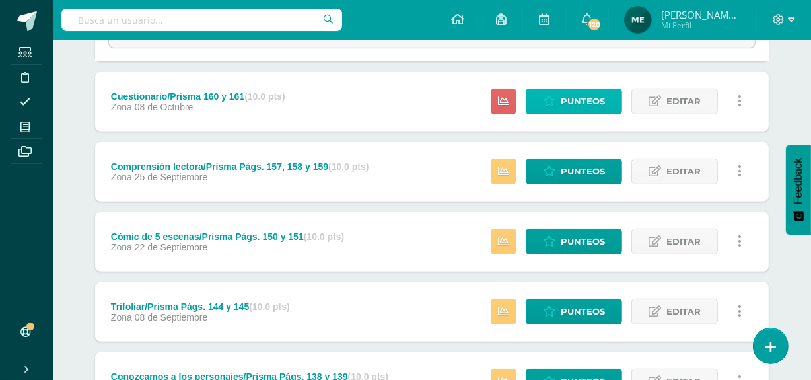
click at [582, 105] on span "Punteos" at bounding box center [583, 101] width 44 height 24
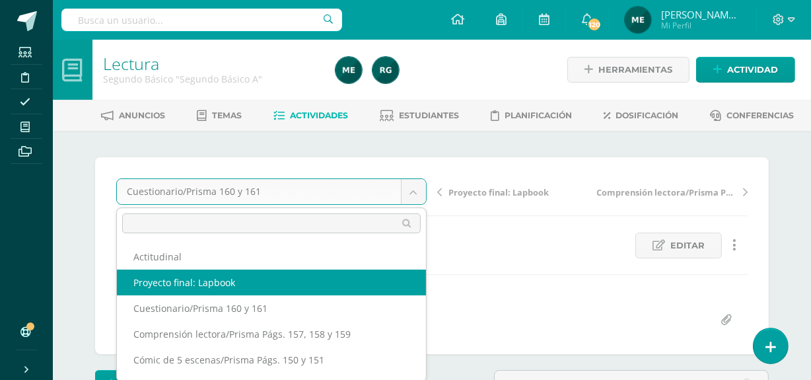
select select "/dashboard/teacher/grade-activity/110177/"
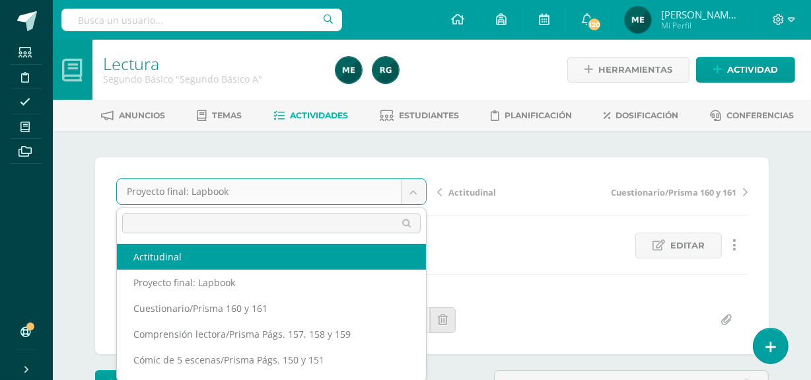
select select "/dashboard/teacher/grade-activity/110468/"
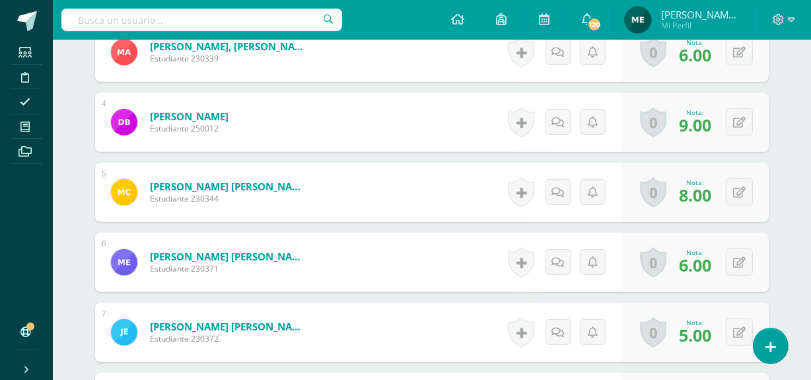
scroll to position [624, 0]
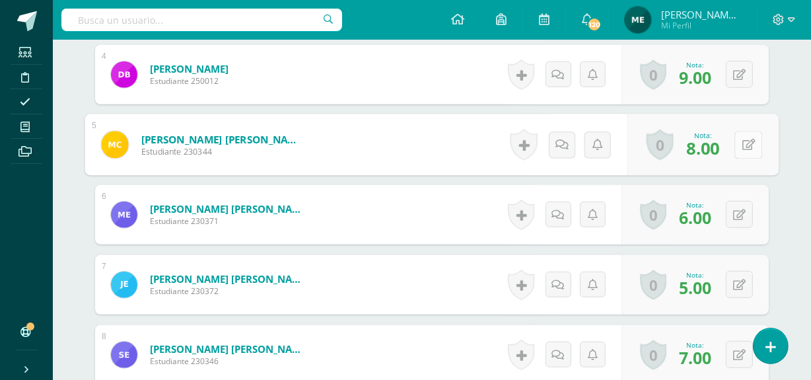
click at [741, 142] on button at bounding box center [748, 145] width 28 height 28
type input "6"
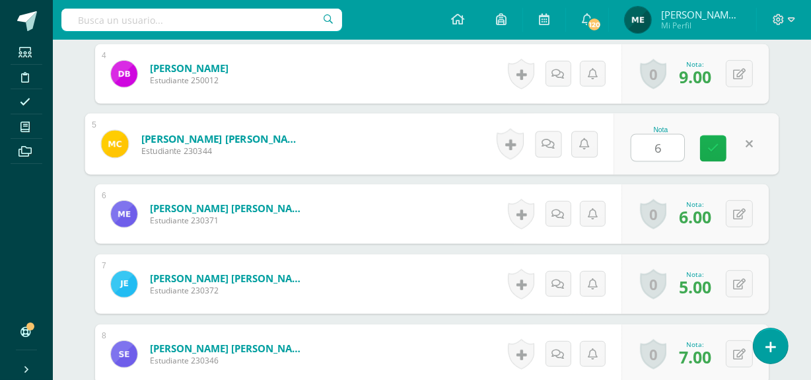
click at [714, 149] on icon at bounding box center [713, 148] width 12 height 11
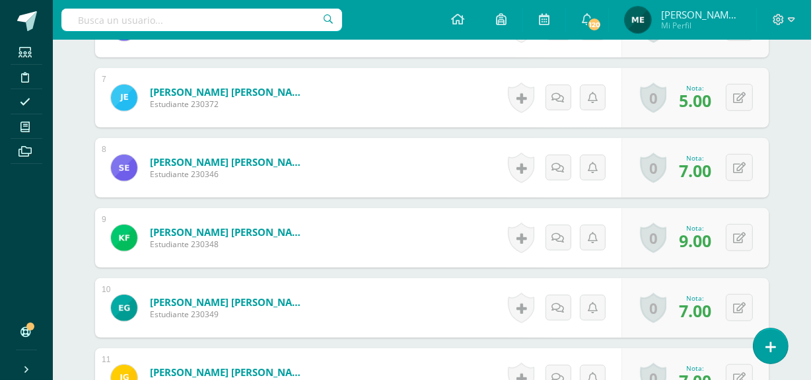
scroll to position [812, 0]
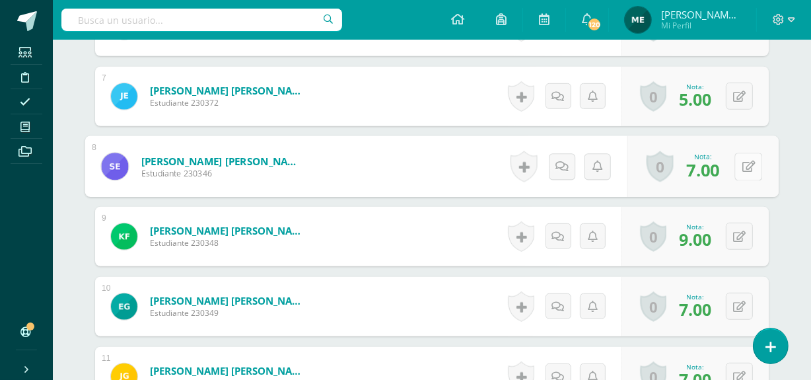
click at [742, 165] on icon at bounding box center [748, 165] width 13 height 11
type input "6"
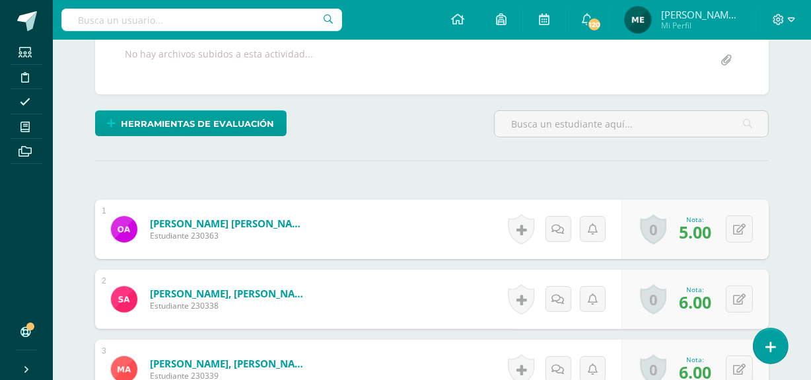
scroll to position [0, 0]
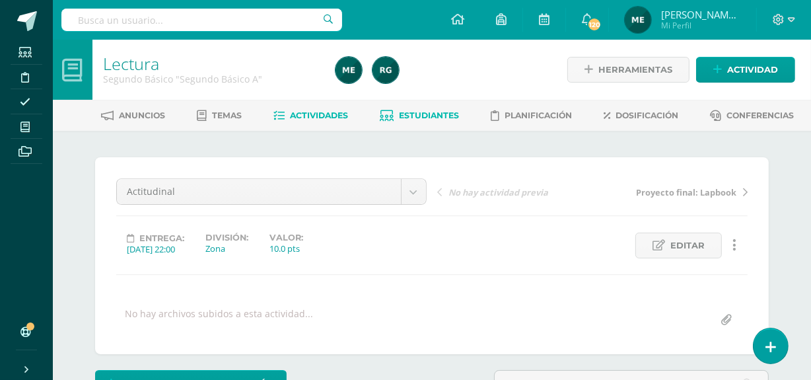
click at [444, 120] on link "Estudiantes" at bounding box center [419, 115] width 79 height 21
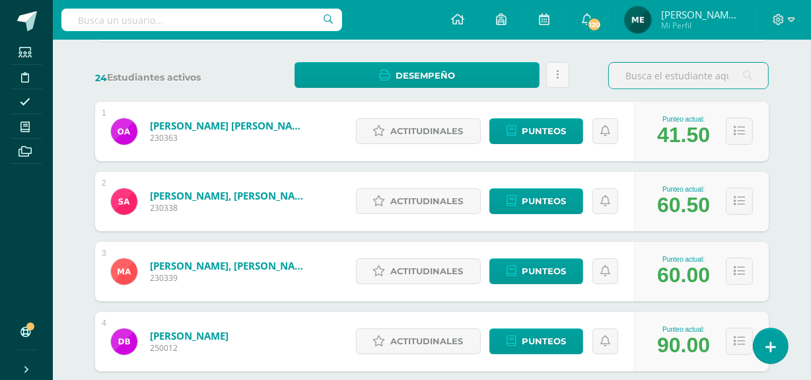
scroll to position [193, 0]
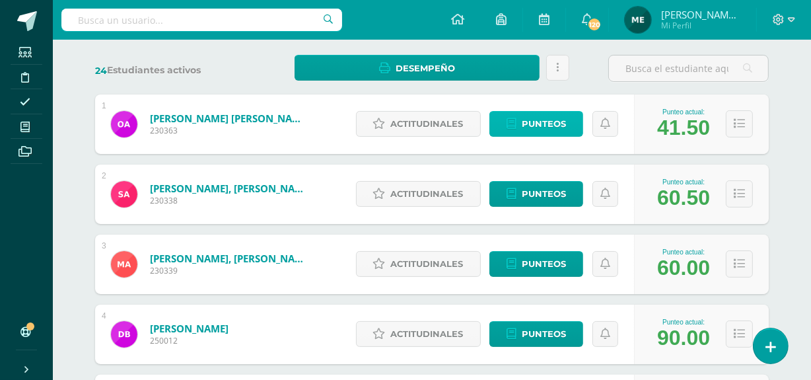
click at [548, 112] on span "Punteos" at bounding box center [544, 124] width 44 height 24
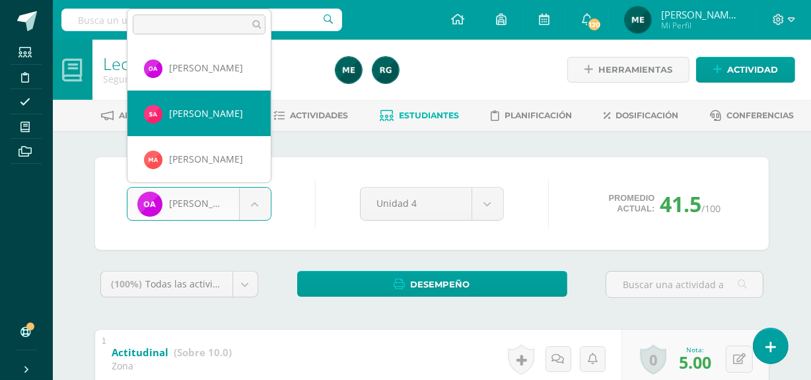
select select "224"
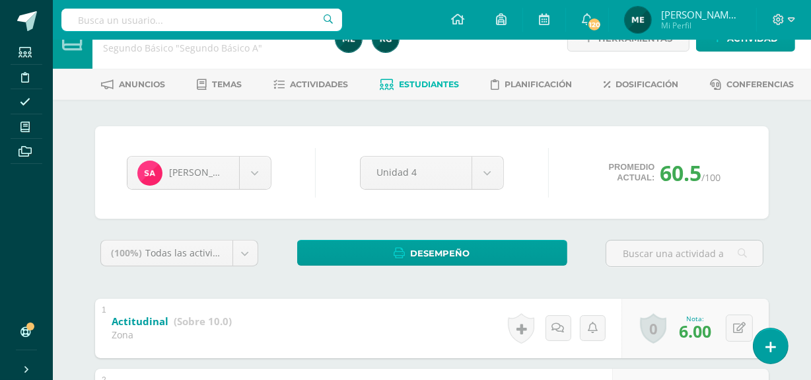
scroll to position [32, 0]
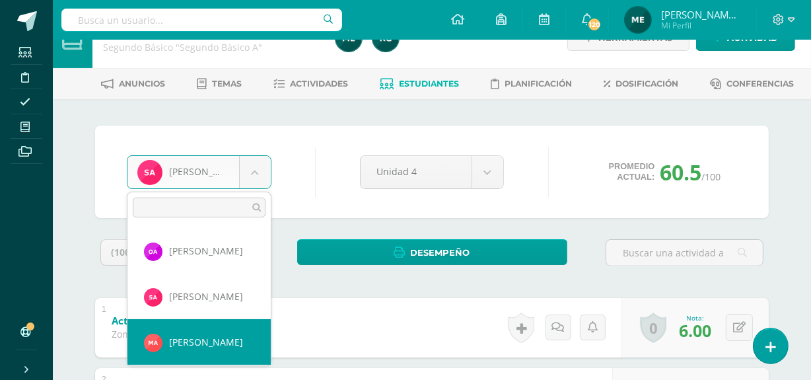
select select "221"
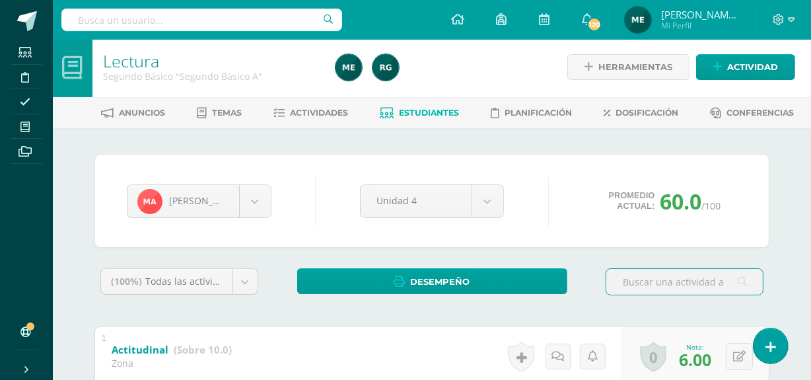
scroll to position [2, 0]
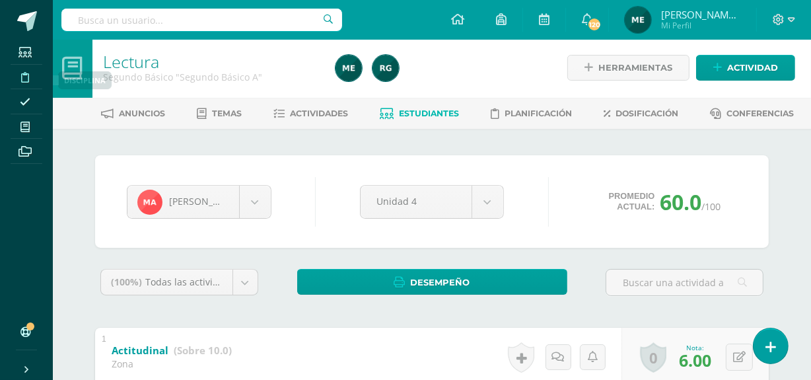
click at [21, 76] on icon at bounding box center [25, 77] width 8 height 11
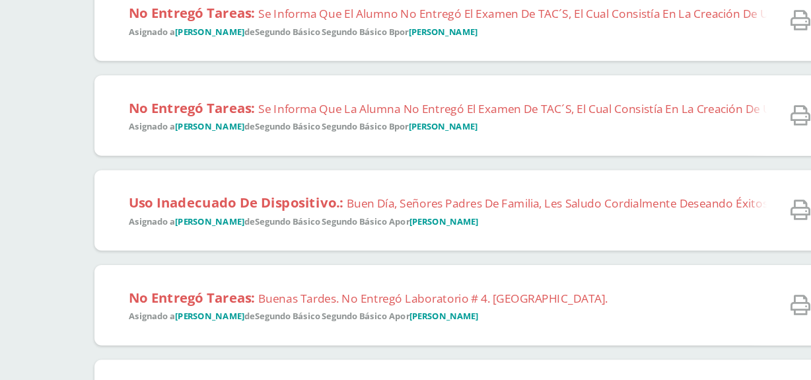
scroll to position [146, 0]
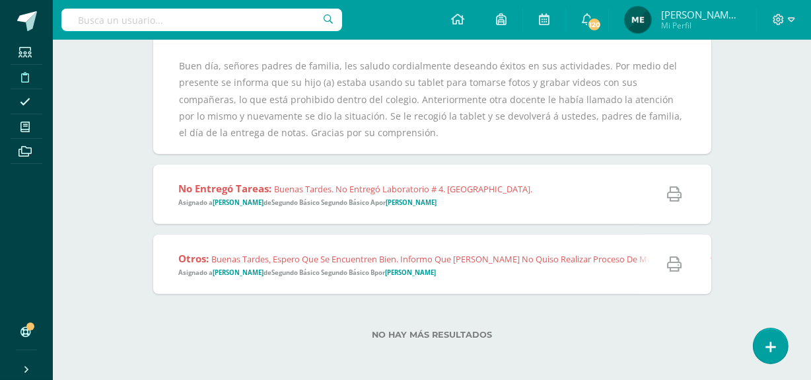
scroll to position [0, 0]
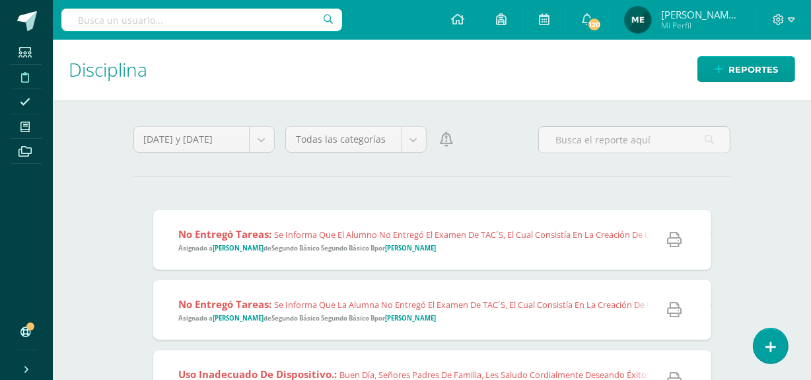
click at [697, 8] on span "[PERSON_NAME] de los Angeles" at bounding box center [700, 14] width 79 height 13
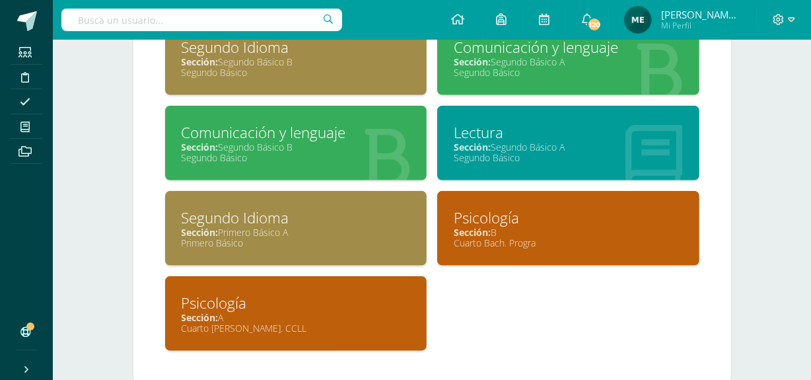
scroll to position [1007, 0]
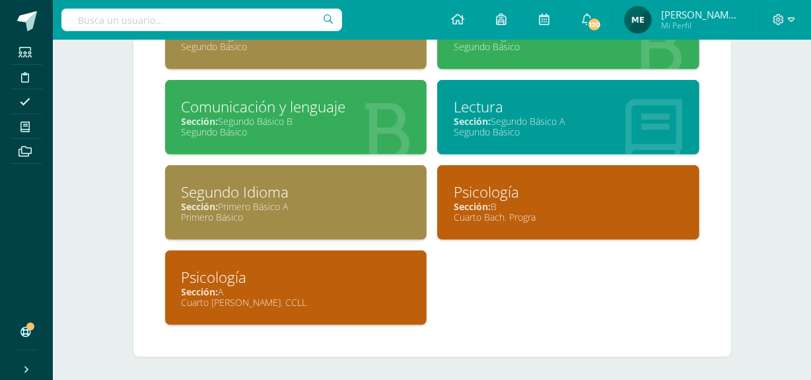
click at [538, 206] on div "Sección: B" at bounding box center [568, 206] width 229 height 13
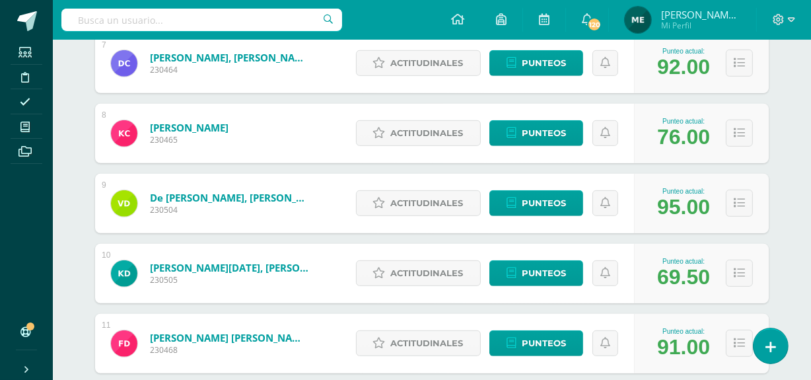
scroll to position [674, 0]
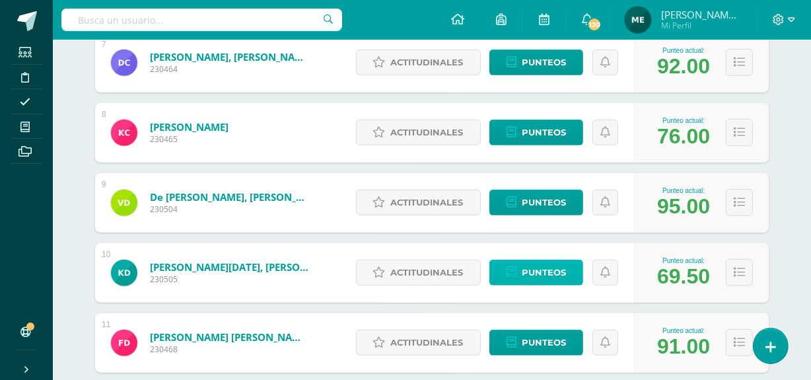
click at [539, 265] on span "Punteos" at bounding box center [544, 272] width 44 height 24
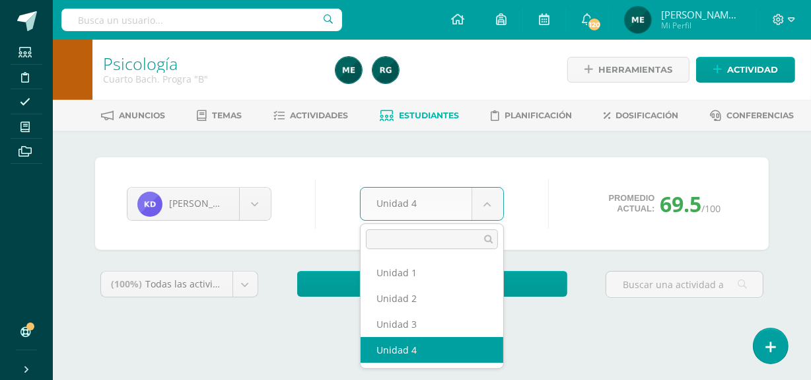
click at [498, 205] on body "Estudiantes Disciplina Asistencia Mis cursos Archivos Soporte Ayuda Reportar un…" at bounding box center [405, 178] width 811 height 356
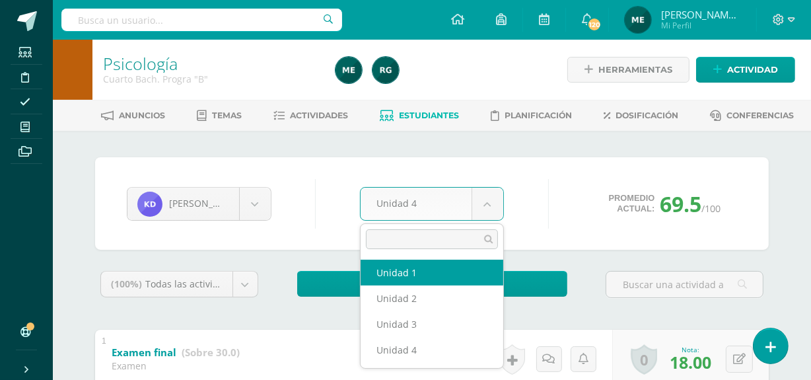
select select "Unidad 1"
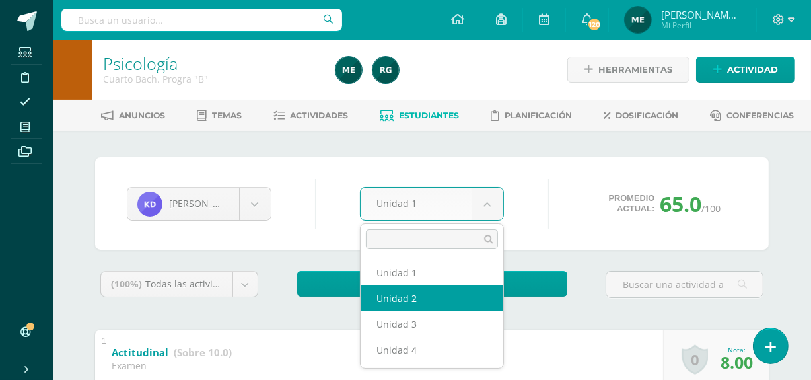
select select "Unidad 2"
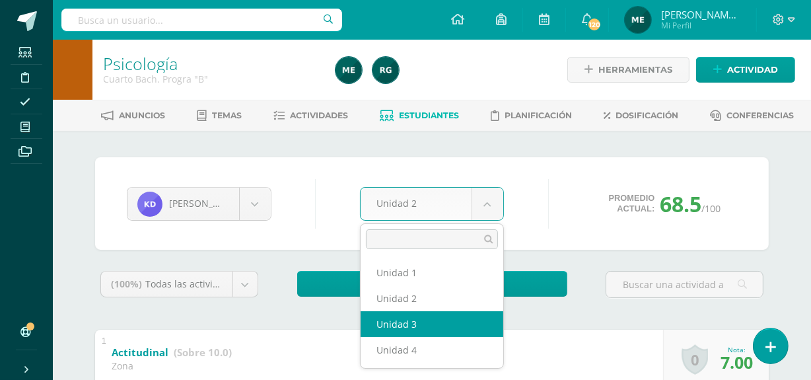
select select "Unidad 3"
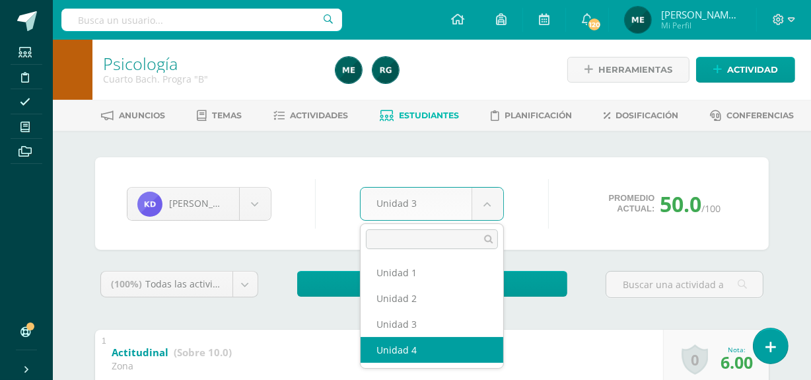
select select "Unidad 4"
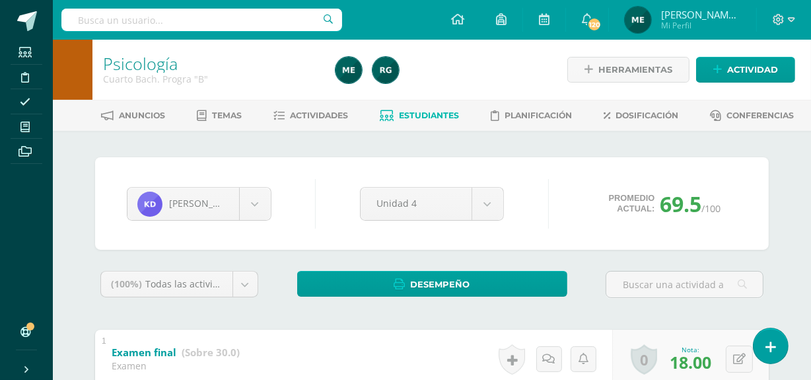
click at [432, 114] on span "Estudiantes" at bounding box center [429, 115] width 60 height 10
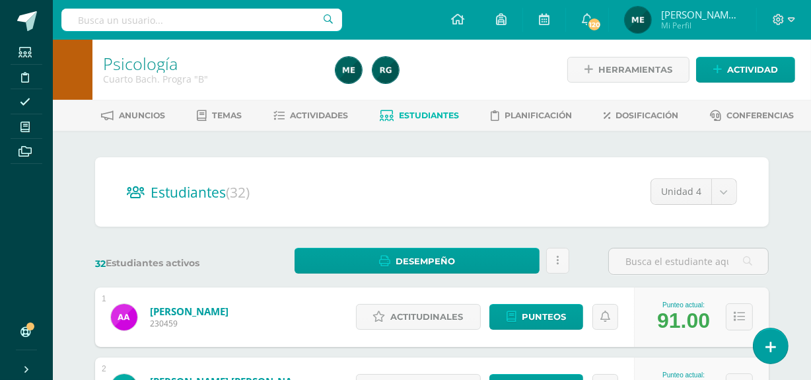
click at [722, 31] on span "[PERSON_NAME] de los Angeles Mi Perfil" at bounding box center [682, 20] width 121 height 26
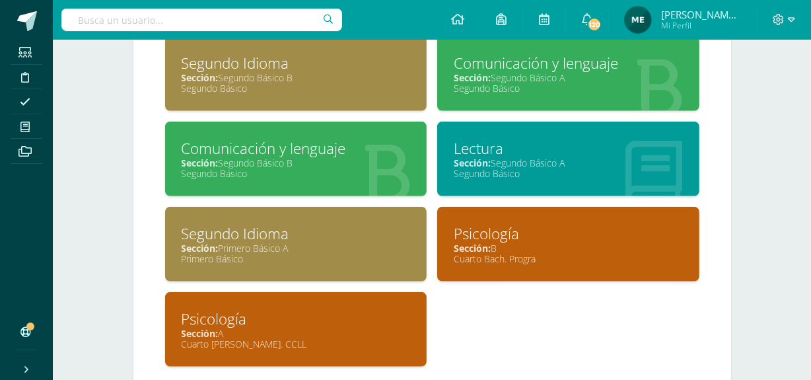
scroll to position [971, 0]
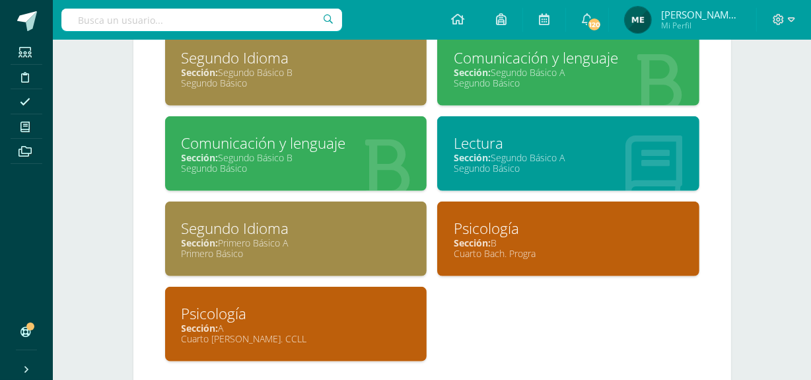
click at [563, 166] on div "Segundo Básico" at bounding box center [568, 168] width 229 height 13
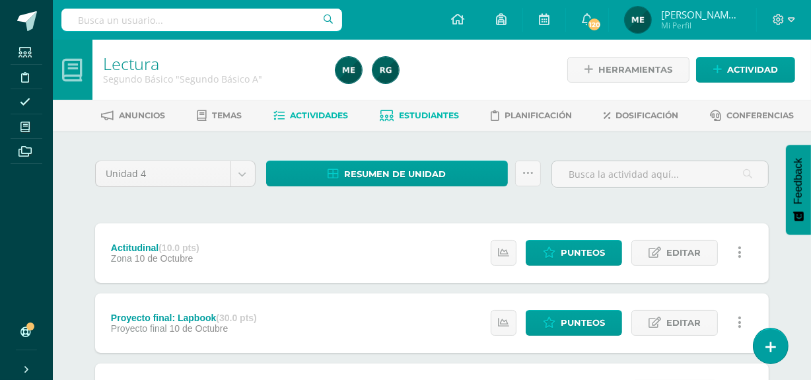
click at [440, 116] on span "Estudiantes" at bounding box center [429, 115] width 60 height 10
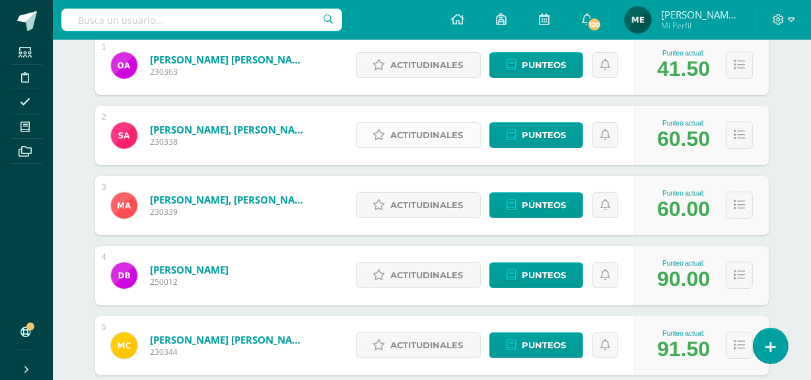
scroll to position [265, 0]
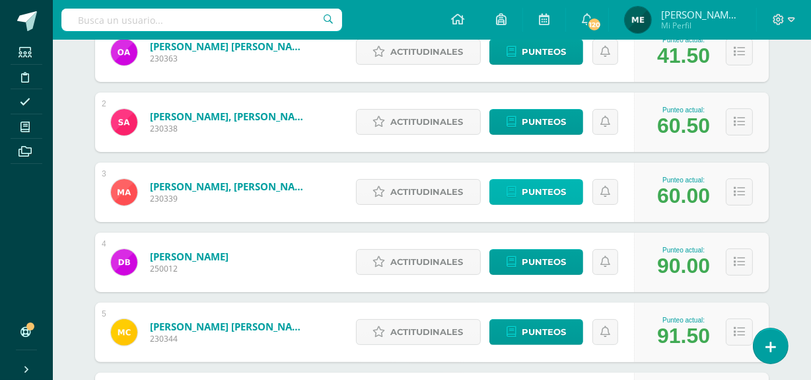
click at [543, 189] on span "Punteos" at bounding box center [544, 192] width 44 height 24
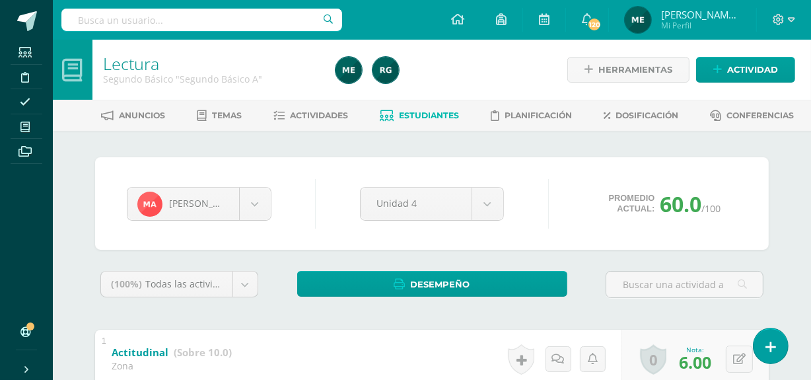
click at [706, 27] on span "Mi Perfil" at bounding box center [700, 25] width 79 height 11
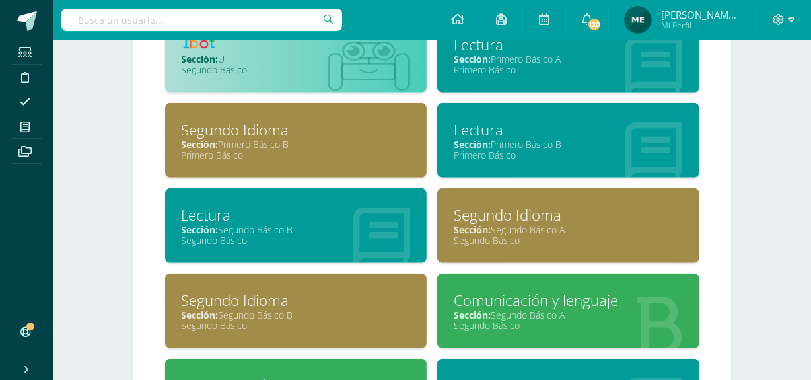
scroll to position [817, 0]
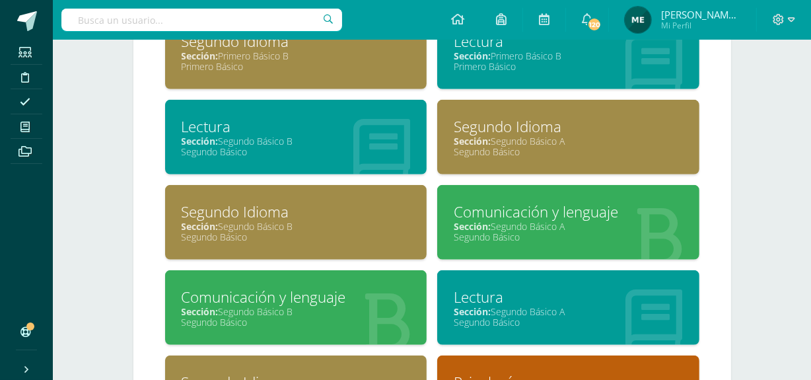
click at [555, 214] on div "Comunicación y lenguaje" at bounding box center [568, 211] width 229 height 20
